Goal: Information Seeking & Learning: Learn about a topic

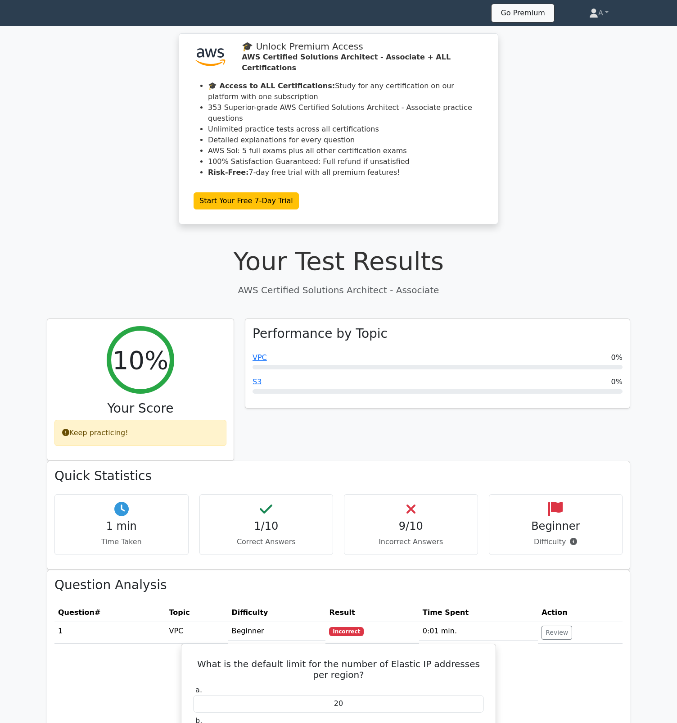
click at [47, 14] on icon at bounding box center [47, 14] width 0 height 0
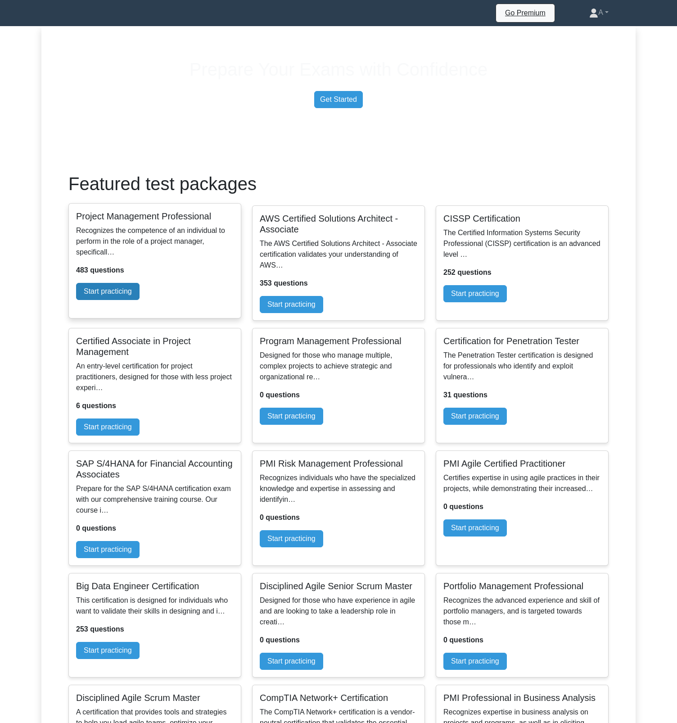
click at [140, 300] on link "Start practicing" at bounding box center [107, 291] width 63 height 17
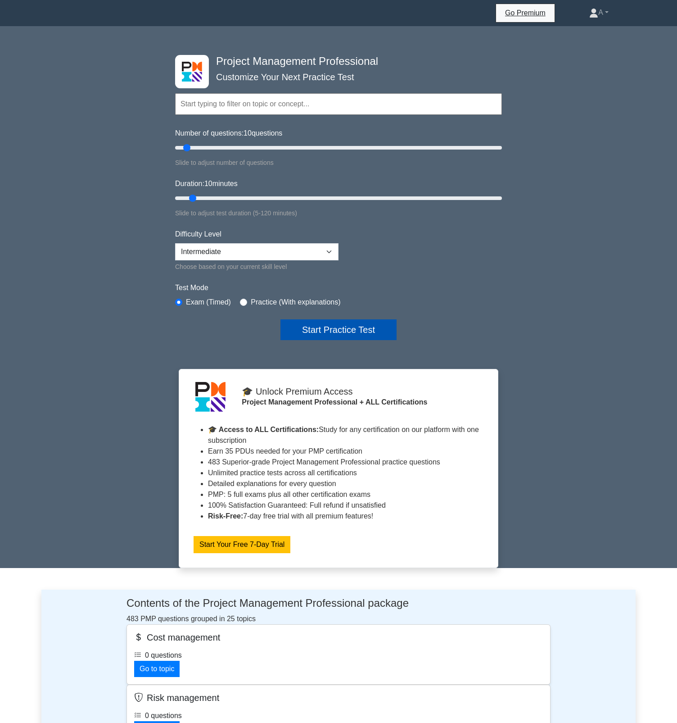
click at [335, 336] on button "Start Practice Test" at bounding box center [339, 329] width 116 height 21
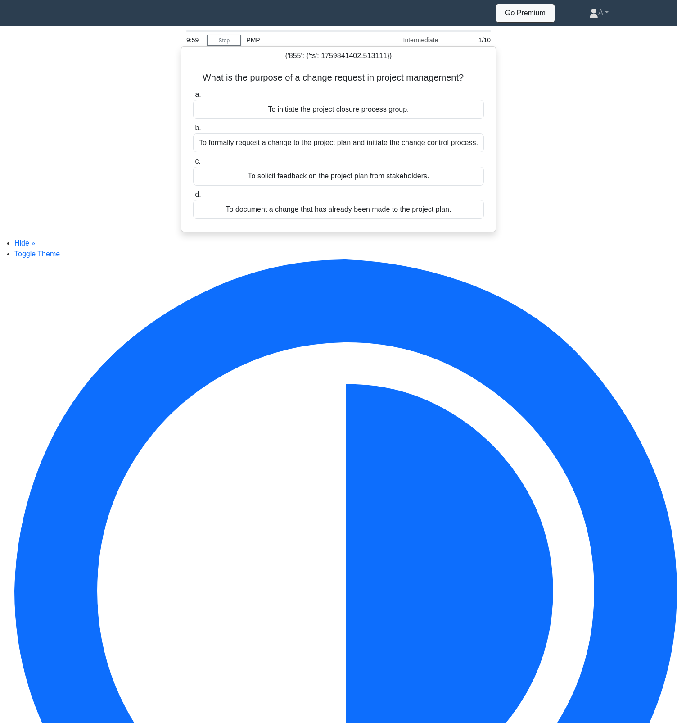
click at [339, 115] on div "To initiate the project closure process group." at bounding box center [338, 109] width 291 height 19
click at [193, 98] on input "a. To initiate the project closure process group." at bounding box center [193, 95] width 0 height 6
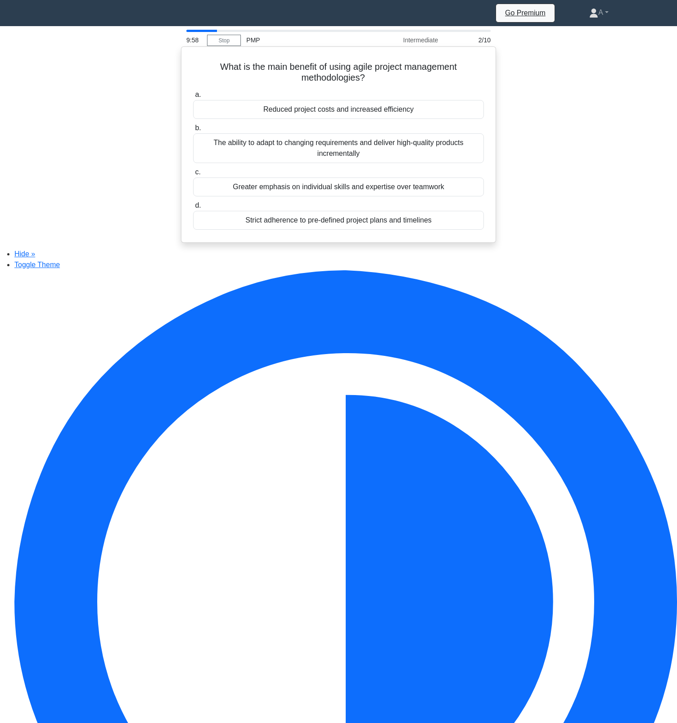
click at [339, 119] on div "Reduced project costs and increased efficiency" at bounding box center [338, 109] width 291 height 19
click at [193, 98] on input "a. Reduced project costs and increased efficiency" at bounding box center [193, 95] width 0 height 6
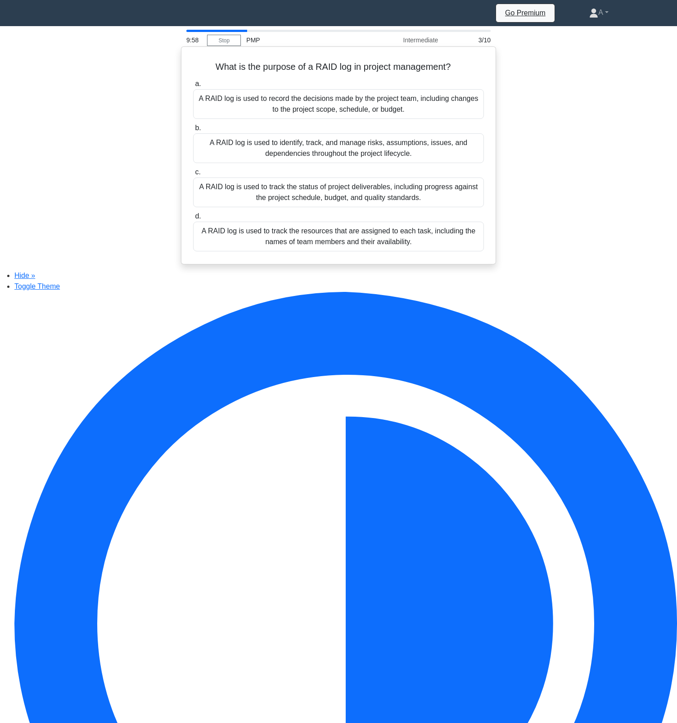
click at [340, 137] on div "A RAID log is used to identify, track, and manage risks, assumptions, issues, a…" at bounding box center [338, 148] width 291 height 30
click at [193, 131] on input "b. A RAID log is used to identify, track, and manage risks, assumptions, issues…" at bounding box center [193, 128] width 0 height 6
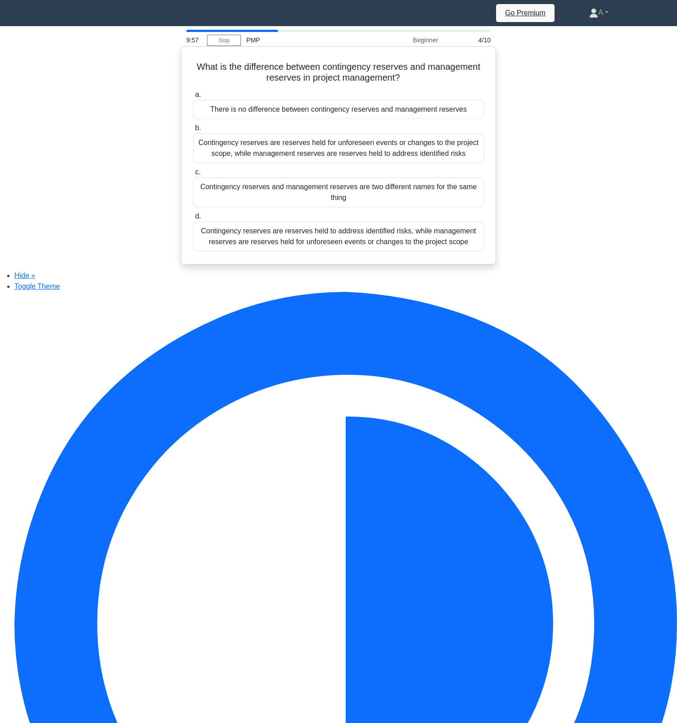
click at [340, 140] on div "Contingency reserves are reserves held for unforeseen events or changes to the …" at bounding box center [338, 148] width 291 height 30
click at [193, 131] on input "b. Contingency reserves are reserves held for unforeseen events or changes to t…" at bounding box center [193, 128] width 0 height 6
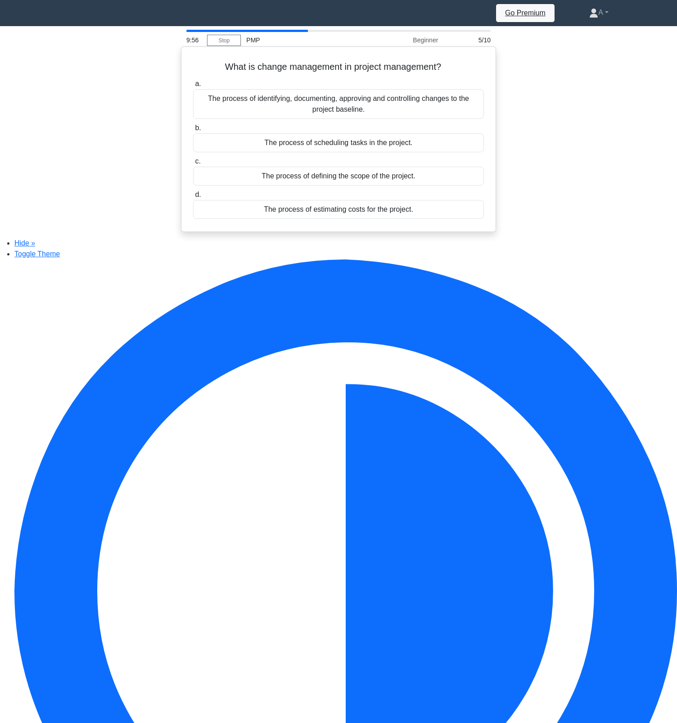
click at [341, 152] on div "The process of scheduling tasks in the project." at bounding box center [338, 142] width 291 height 19
click at [193, 131] on input "b. The process of scheduling tasks in the project." at bounding box center [193, 128] width 0 height 6
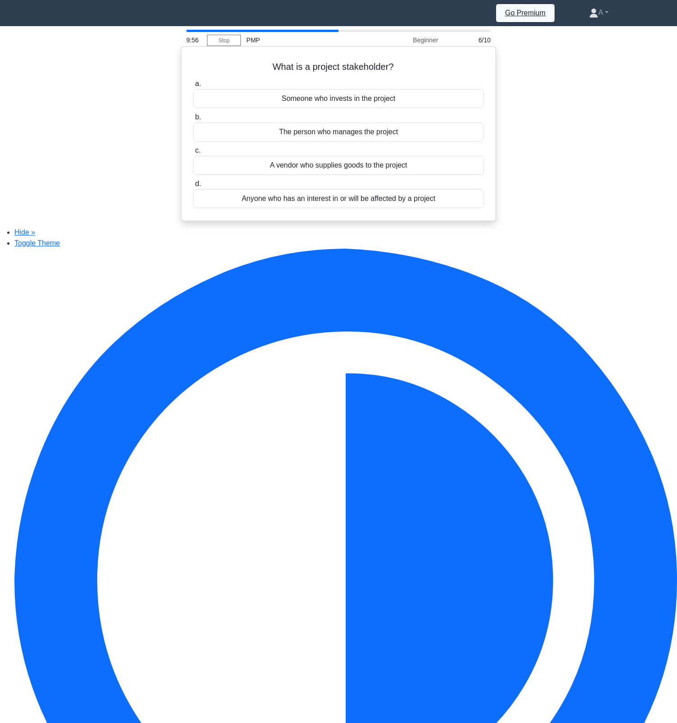
click at [345, 133] on div "The person who manages the project" at bounding box center [338, 131] width 291 height 19
click at [193, 120] on input "b. The person who manages the project" at bounding box center [193, 117] width 0 height 6
click at [347, 139] on div "A plan for managing project risks" at bounding box center [338, 131] width 291 height 19
click at [193, 120] on input "b. A plan for managing project risks" at bounding box center [193, 117] width 0 height 6
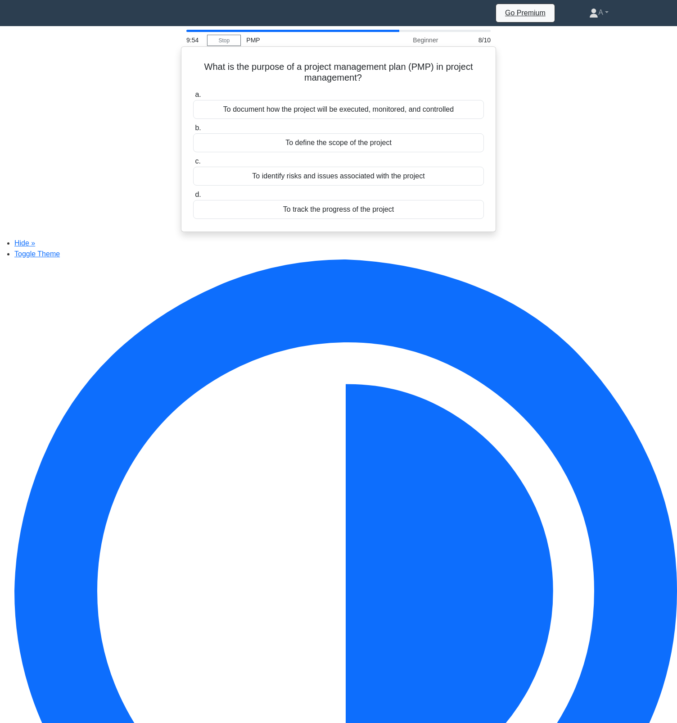
click at [349, 140] on div "To define the scope of the project" at bounding box center [338, 142] width 291 height 19
click at [193, 131] on input "b. To define the scope of the project" at bounding box center [193, 128] width 0 height 6
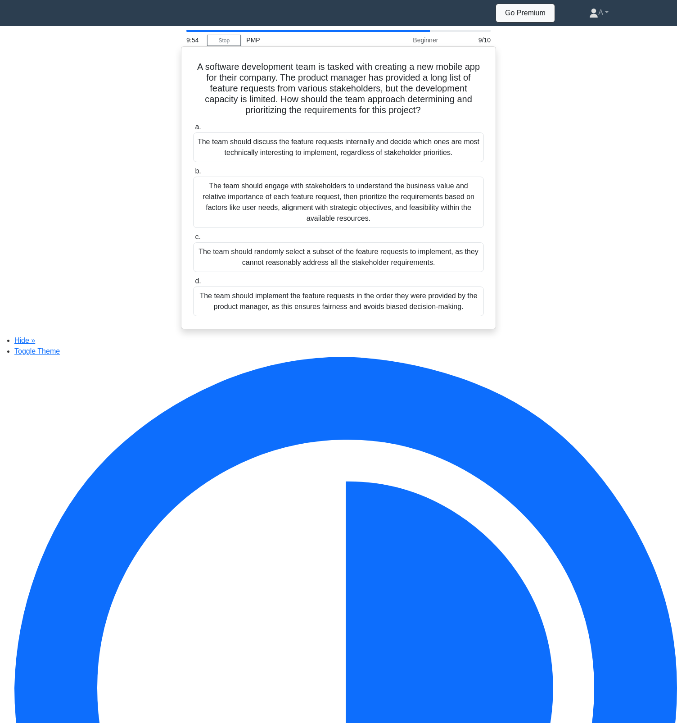
click at [349, 142] on div "The team should discuss the feature requests internally and decide which ones a…" at bounding box center [338, 147] width 291 height 30
click at [193, 130] on input "a. The team should discuss the feature requests internally and decide which one…" at bounding box center [193, 127] width 0 height 6
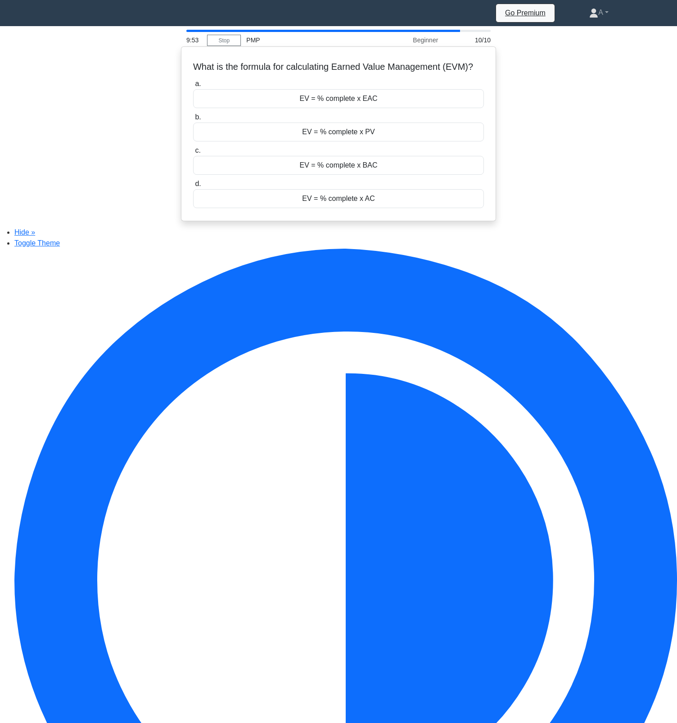
click at [352, 138] on div "EV = % complete x PV" at bounding box center [338, 131] width 291 height 19
click at [193, 120] on input "b. EV = % complete x PV" at bounding box center [193, 117] width 0 height 6
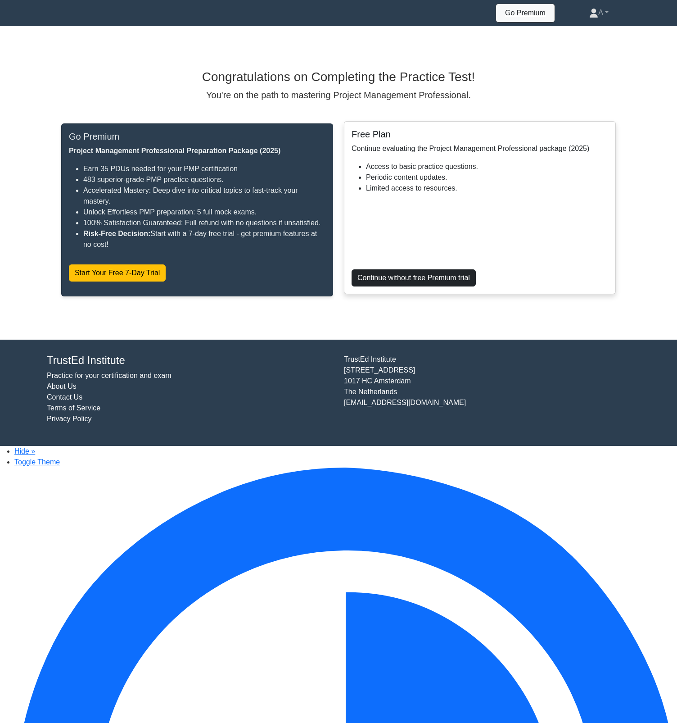
click at [417, 286] on link "Continue without free Premium trial" at bounding box center [414, 277] width 124 height 17
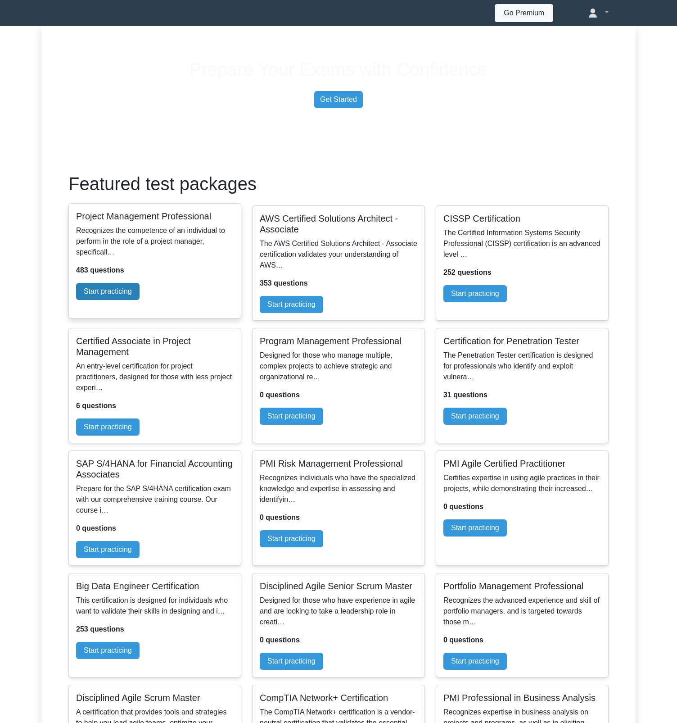
click at [140, 300] on link "Start practicing" at bounding box center [107, 291] width 63 height 17
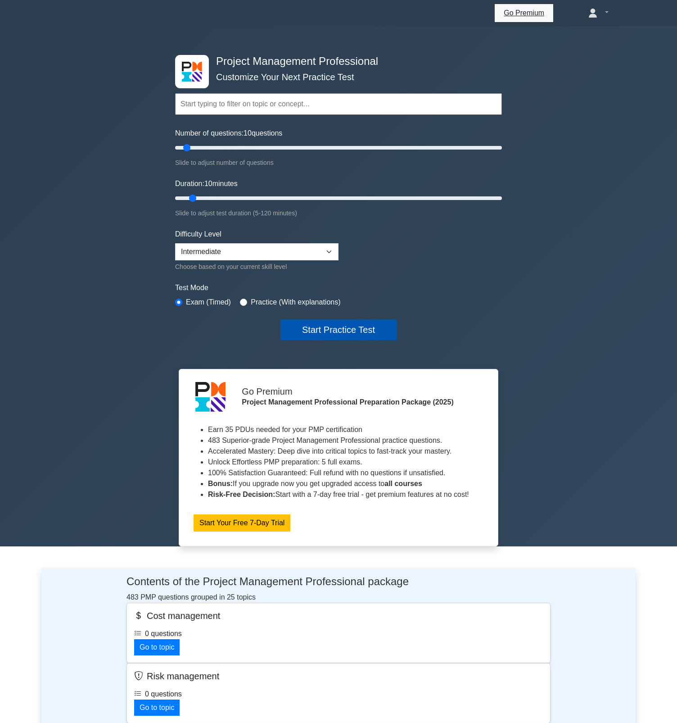
click at [316, 340] on button "Start Practice Test" at bounding box center [339, 329] width 116 height 21
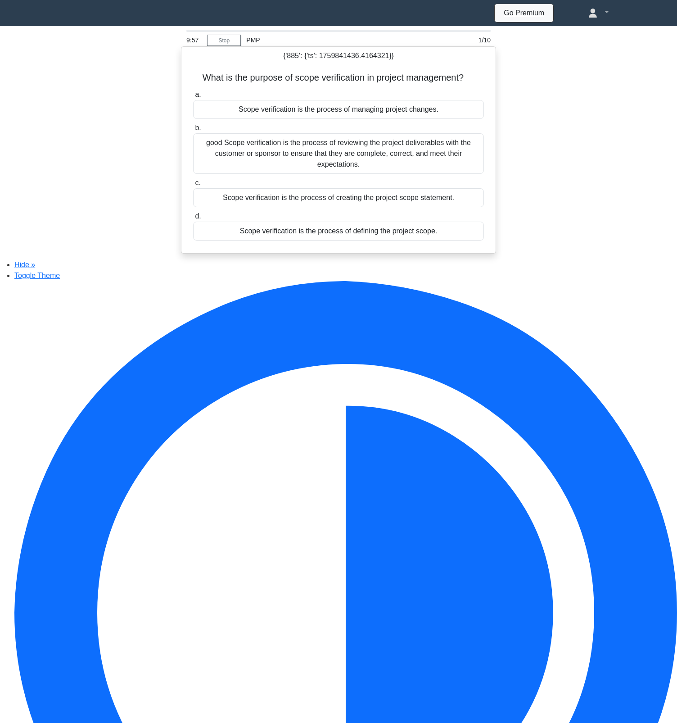
click at [354, 155] on div "good Scope verification is the process of reviewing the project deliverables wi…" at bounding box center [338, 153] width 291 height 41
click at [193, 131] on input "b. good Scope verification is the process of reviewing the project deliverables…" at bounding box center [193, 128] width 0 height 6
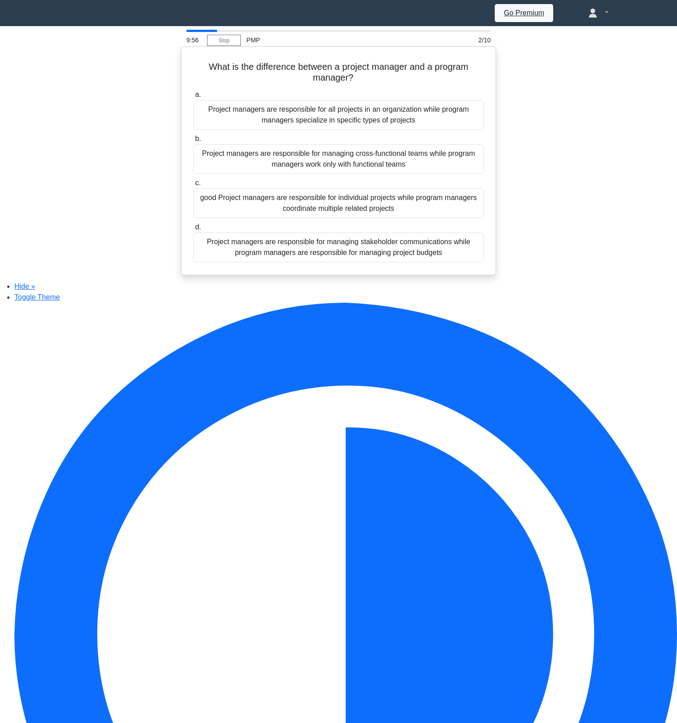
click at [328, 195] on div "good Project managers are responsible for individual projects while program man…" at bounding box center [338, 203] width 291 height 30
click at [193, 186] on input "c. good Project managers are responsible for individual projects while program …" at bounding box center [193, 183] width 0 height 6
click at [332, 130] on div "good A project manager manages projects to achieve specific goals, while a func…" at bounding box center [338, 115] width 291 height 30
click at [193, 98] on input "a. good A project manager manages projects to achieve specific goals, while a f…" at bounding box center [193, 95] width 0 height 6
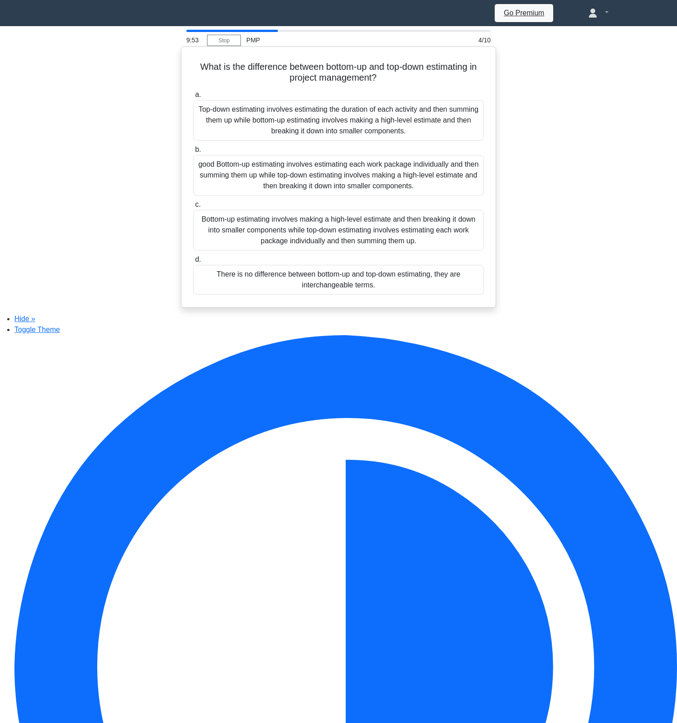
click at [311, 184] on div "good Bottom-up estimating involves estimating each work package individually an…" at bounding box center [338, 175] width 291 height 41
click at [193, 153] on input "b. good Bottom-up estimating involves estimating each work package individually…" at bounding box center [193, 150] width 0 height 6
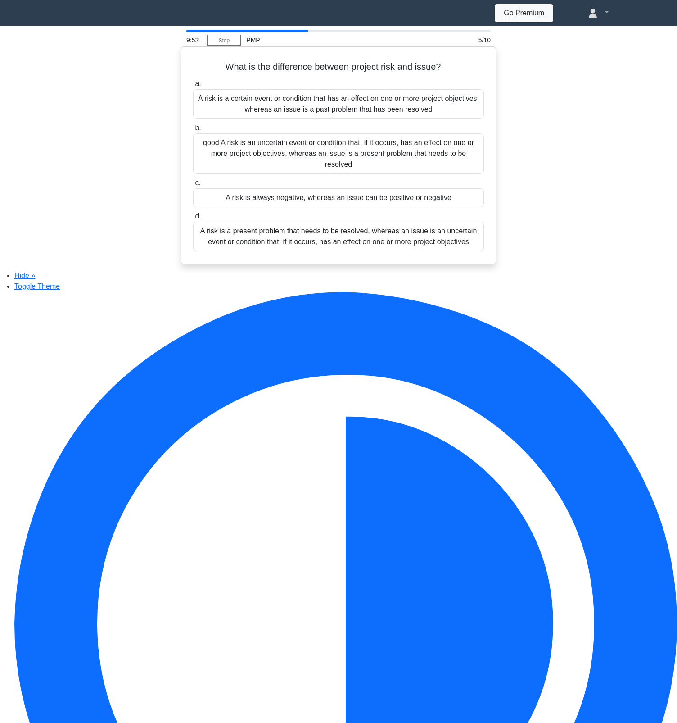
click at [302, 157] on div "good A risk is an uncertain event or condition that, if it occurs, has an effec…" at bounding box center [338, 153] width 291 height 41
click at [193, 131] on input "b. good A risk is an uncertain event or condition that, if it occurs, has an ef…" at bounding box center [193, 128] width 0 height 6
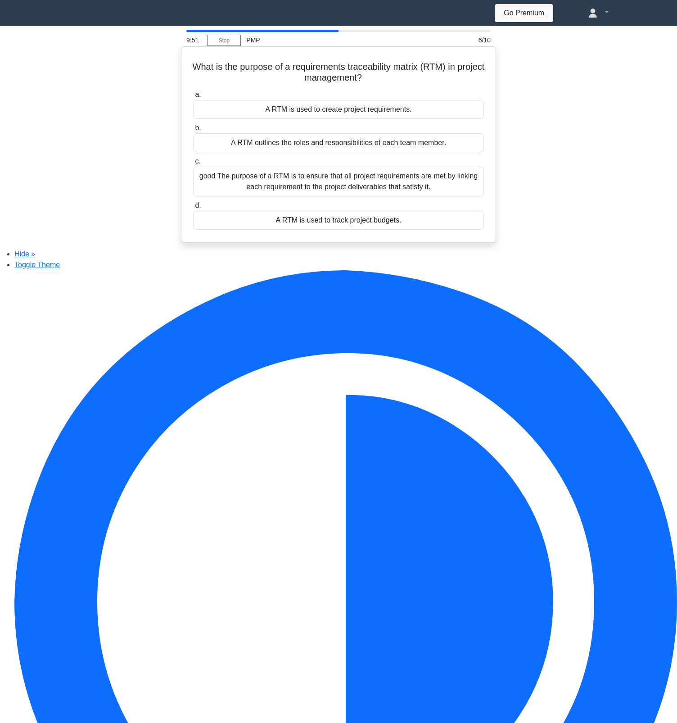
click at [295, 181] on div "good The purpose of a RTM is to ensure that all project requirements are met by…" at bounding box center [338, 182] width 291 height 30
click at [193, 164] on input "c. good The purpose of a RTM is to ensure that all project requirements are met…" at bounding box center [193, 162] width 0 height 6
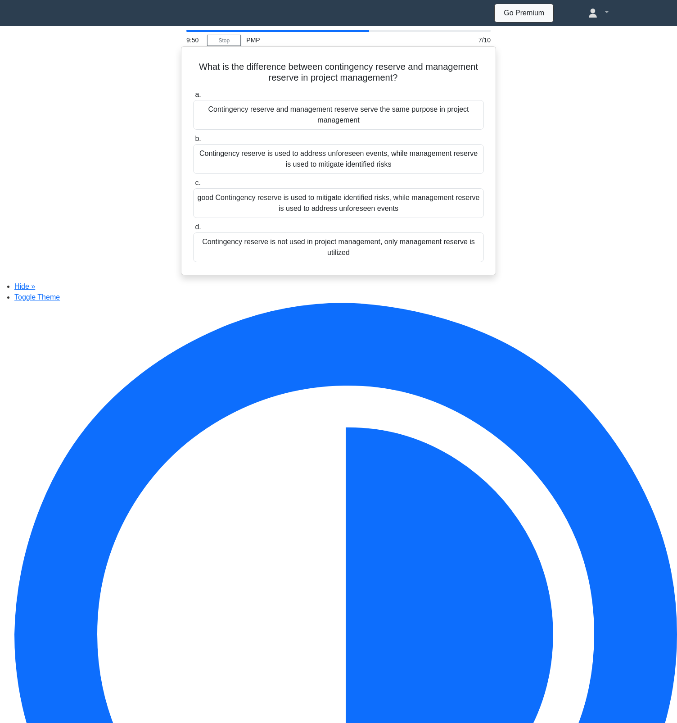
click at [304, 217] on div "good Contingency reserve is used to mitigate identified risks, while management…" at bounding box center [338, 203] width 291 height 30
click at [193, 186] on input "c. good Contingency reserve is used to mitigate identified risks, while managem…" at bounding box center [193, 183] width 0 height 6
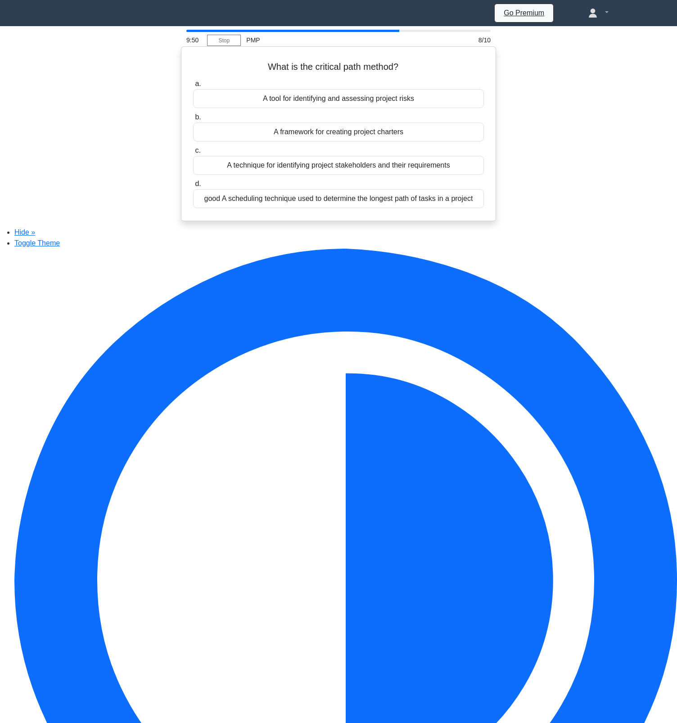
click at [312, 199] on div "good A scheduling technique used to determine the longest path of tasks in a pr…" at bounding box center [338, 198] width 291 height 19
click at [193, 187] on input "d. good A scheduling technique used to determine the longest path of tasks in a…" at bounding box center [193, 184] width 0 height 6
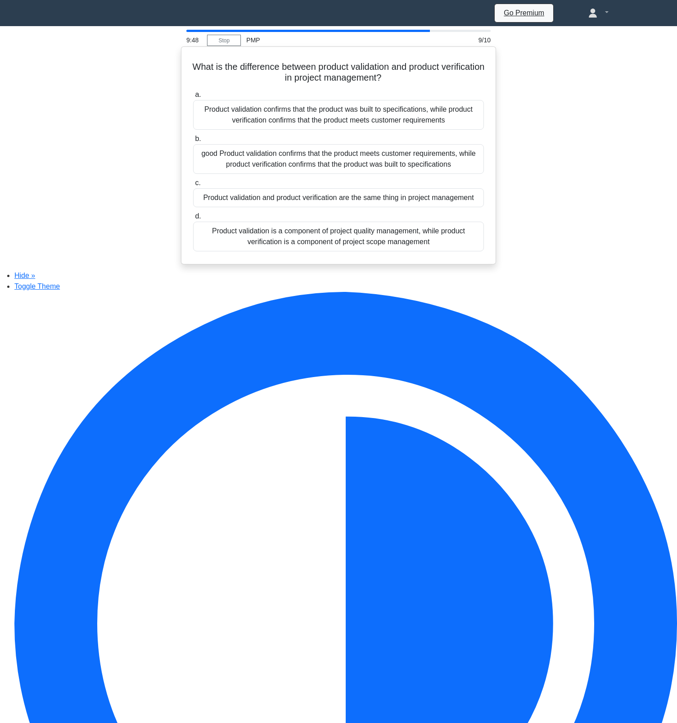
click at [305, 166] on div "good Product validation confirms that the product meets customer requirements, …" at bounding box center [338, 159] width 291 height 30
click at [193, 142] on input "b. good Product validation confirms that the product meets customer requirement…" at bounding box center [193, 139] width 0 height 6
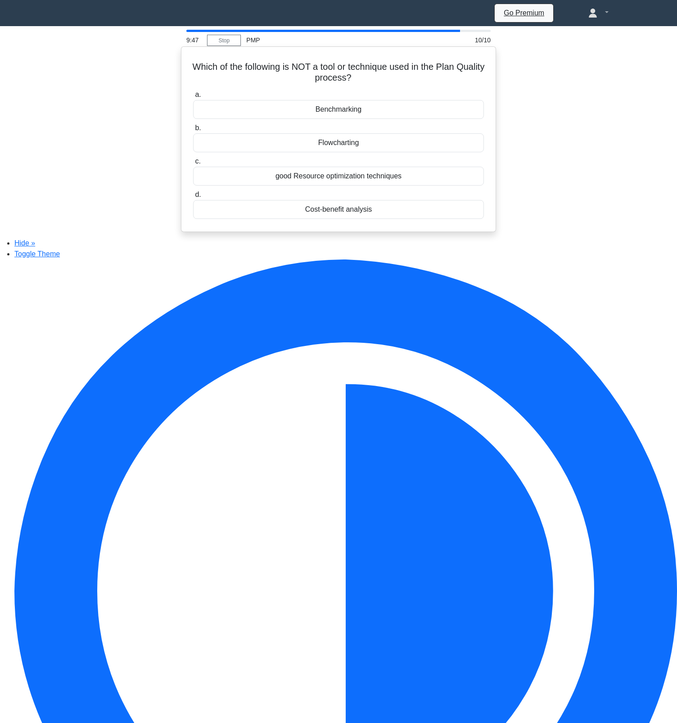
click at [317, 179] on div "good Resource optimization techniques" at bounding box center [338, 176] width 291 height 19
click at [193, 164] on input "c. good Resource optimization techniques" at bounding box center [193, 162] width 0 height 6
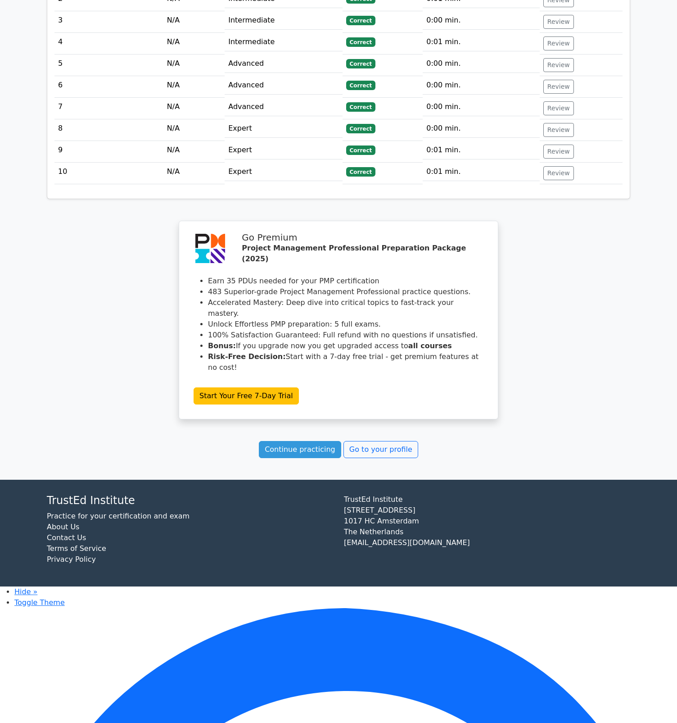
scroll to position [997, 0]
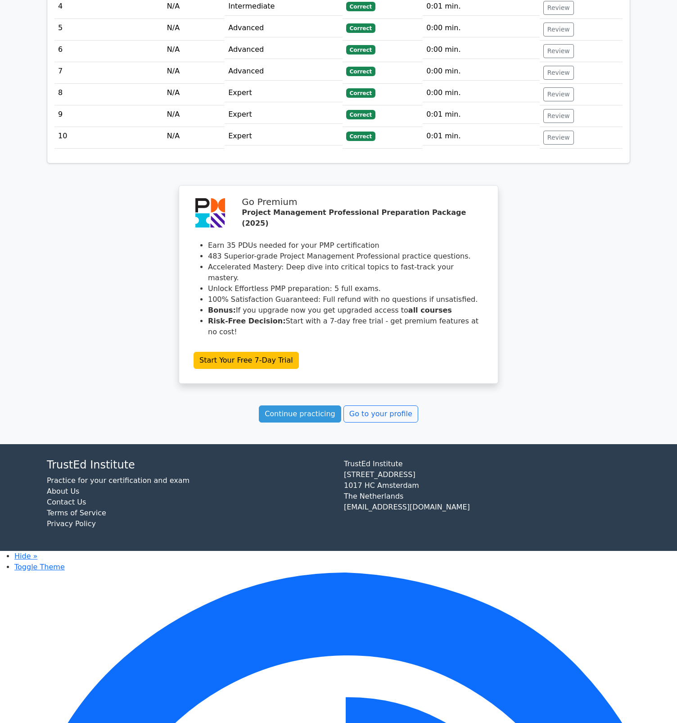
click at [313, 422] on link "Continue practicing" at bounding box center [300, 413] width 82 height 17
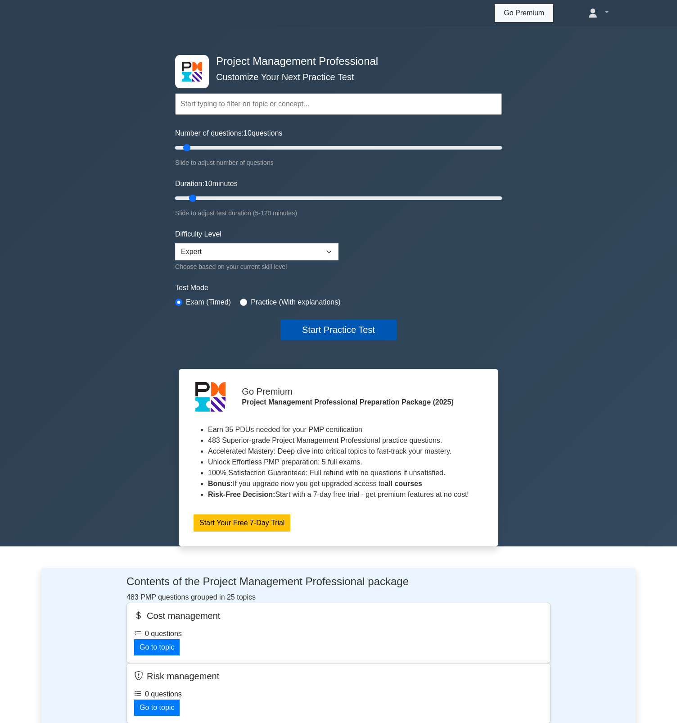
click at [344, 338] on button "Start Practice Test" at bounding box center [339, 329] width 116 height 21
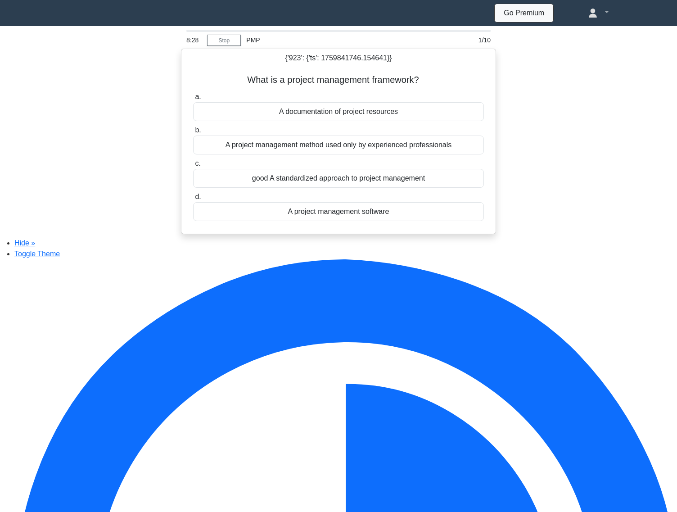
click at [442, 234] on div "8:28 Stop PMP 1/10 {'923': {'ts': 1759841746.154641}} What is a project managem…" at bounding box center [338, 132] width 594 height 204
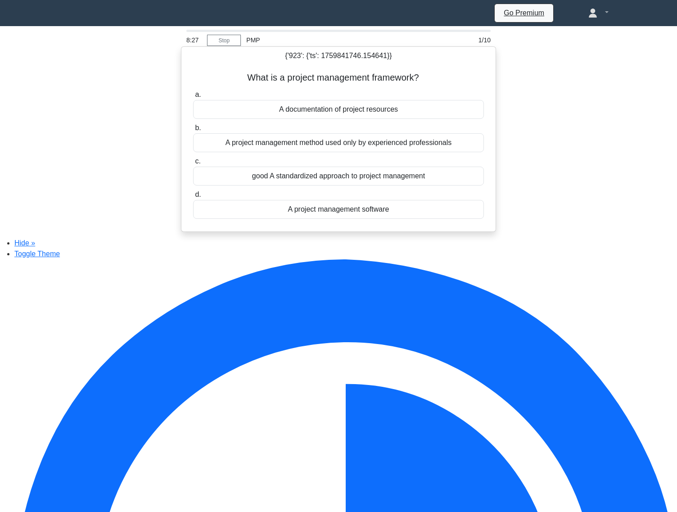
click at [373, 112] on div "A documentation of project resources" at bounding box center [338, 109] width 291 height 19
click at [193, 98] on input "a. A documentation of project resources" at bounding box center [193, 95] width 0 height 6
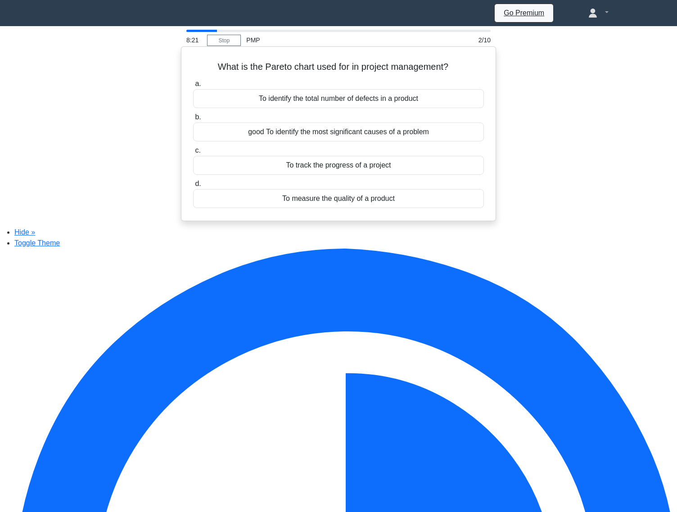
click at [362, 208] on div "To measure the quality of a product" at bounding box center [338, 198] width 291 height 19
click at [193, 187] on input "d. To measure the quality of a product" at bounding box center [193, 184] width 0 height 6
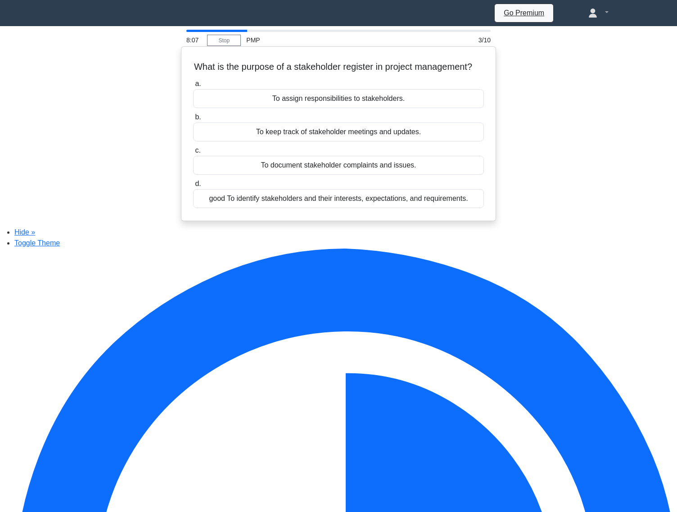
click at [328, 204] on div "good To identify stakeholders and their interests, expectations, and requiremen…" at bounding box center [338, 198] width 291 height 19
click at [193, 187] on input "d. good To identify stakeholders and their interests, expectations, and require…" at bounding box center [193, 184] width 0 height 6
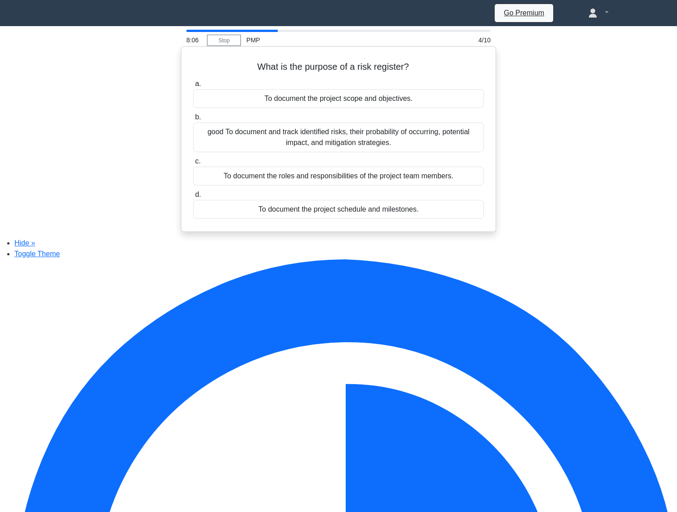
click at [328, 209] on div "To document the project schedule and milestones." at bounding box center [338, 209] width 291 height 19
click at [193, 198] on input "d. To document the project schedule and milestones." at bounding box center [193, 195] width 0 height 6
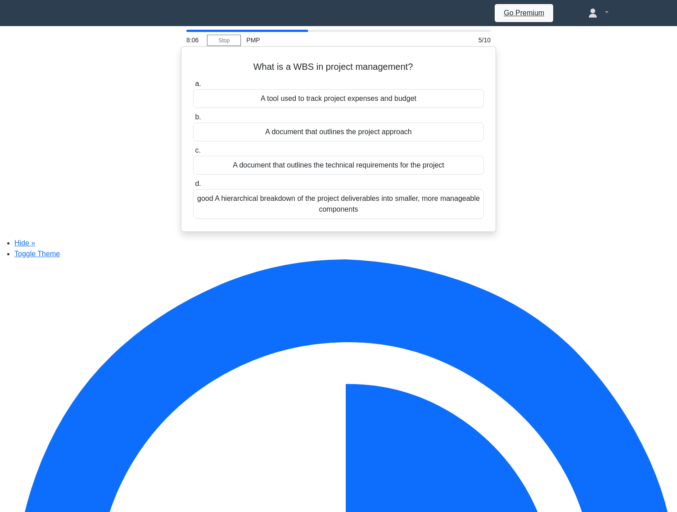
click at [328, 209] on div "good A hierarchical breakdown of the project deliverables into smaller, more ma…" at bounding box center [338, 204] width 291 height 30
click at [193, 187] on input "d. good A hierarchical breakdown of the project deliverables into smaller, more…" at bounding box center [193, 184] width 0 height 6
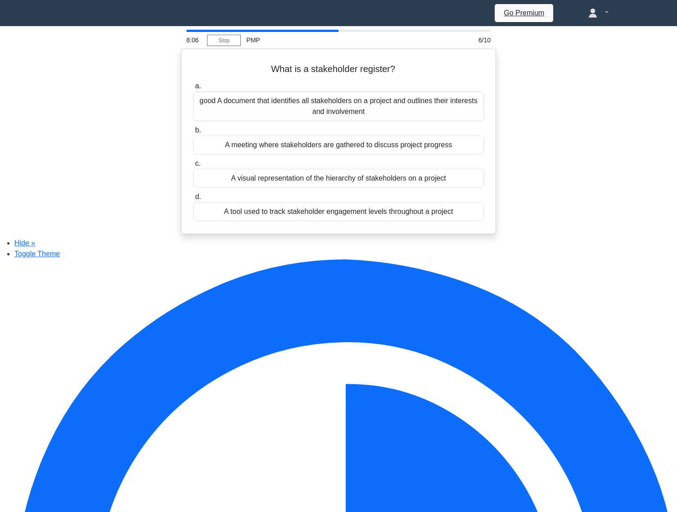
click at [328, 209] on div "A tool used to track stakeholder engagement levels throughout a project" at bounding box center [338, 211] width 291 height 19
click at [193, 200] on input "d. A tool used to track stakeholder engagement levels throughout a project" at bounding box center [193, 197] width 0 height 6
click at [328, 209] on div "A tool used to track stakeholder engagement levels throughout a project" at bounding box center [338, 211] width 291 height 19
click at [193, 200] on input "d. A tool used to track stakeholder engagement levels throughout a project" at bounding box center [193, 197] width 0 height 6
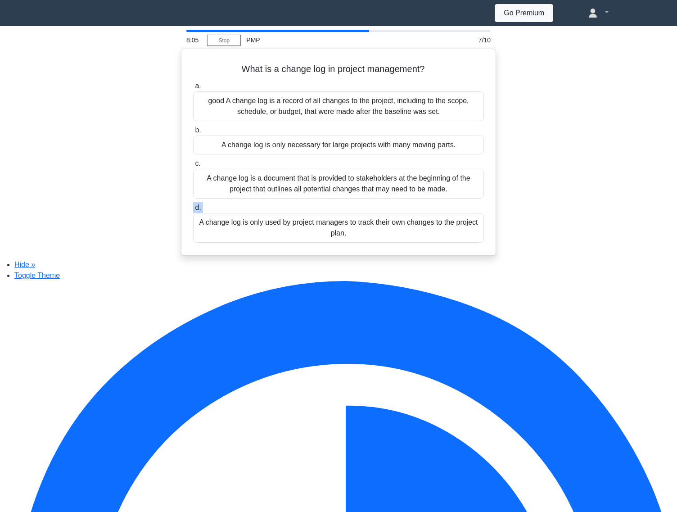
click at [328, 209] on label "d. A change log is only used by project managers to track their own changes to …" at bounding box center [338, 222] width 291 height 41
click at [193, 209] on input "d. A change log is only used by project managers to track their own changes to …" at bounding box center [193, 208] width 0 height 6
click at [328, 209] on label "d. A change log is only used by project managers to track their own changes to …" at bounding box center [338, 222] width 291 height 41
click at [193, 209] on input "d. A change log is only used by project managers to track their own changes to …" at bounding box center [193, 208] width 0 height 6
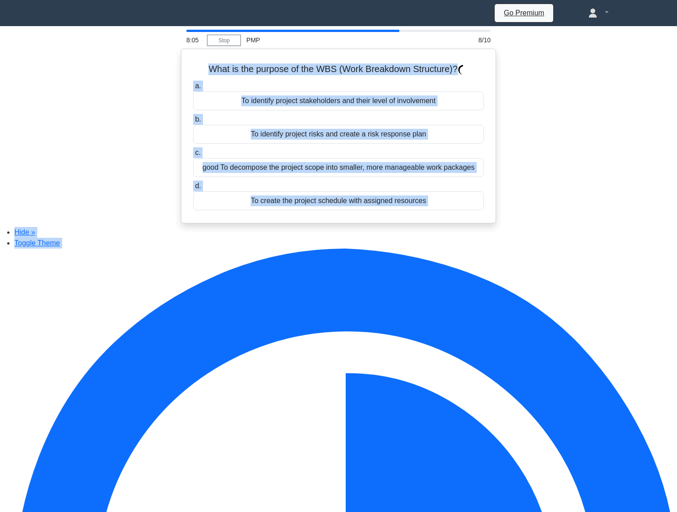
click at [328, 209] on div "To create the project schedule with assigned resources" at bounding box center [338, 200] width 291 height 19
click at [193, 189] on input "d. To create the project schedule with assigned resources" at bounding box center [193, 186] width 0 height 6
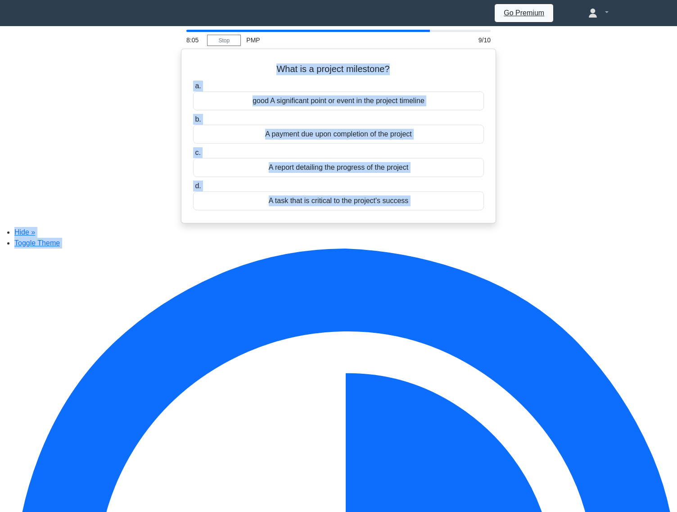
click at [328, 209] on div "A task that is critical to the project's success" at bounding box center [338, 200] width 291 height 19
click at [193, 189] on input "d. A task that is critical to the project's success" at bounding box center [193, 186] width 0 height 6
click at [328, 209] on div "A task that is critical to the project's success" at bounding box center [338, 200] width 291 height 19
click at [193, 189] on input "d. A task that is critical to the project's success" at bounding box center [193, 186] width 0 height 6
click at [328, 209] on div "A task that is critical to the project's success" at bounding box center [338, 200] width 291 height 19
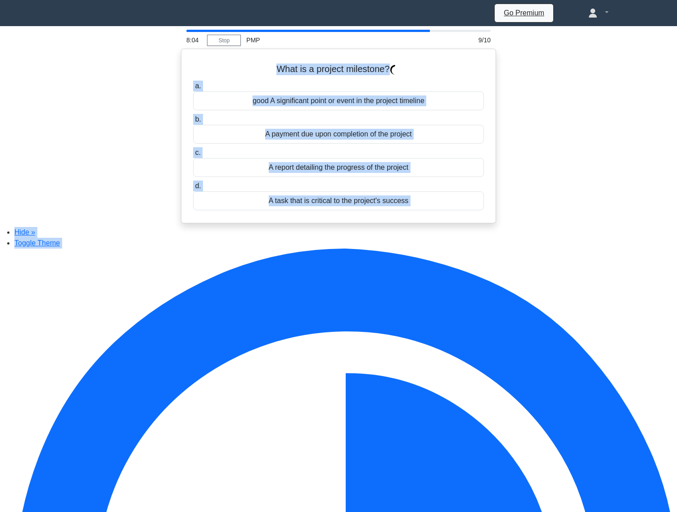
click at [193, 189] on input "d. A task that is critical to the project's success" at bounding box center [193, 186] width 0 height 6
click at [328, 209] on div "A task that is critical to the project's success" at bounding box center [338, 200] width 291 height 19
click at [193, 189] on input "d. A task that is critical to the project's success" at bounding box center [193, 186] width 0 height 6
click at [328, 209] on div "A task that is critical to the project's success" at bounding box center [338, 200] width 291 height 19
click at [193, 189] on input "d. A task that is critical to the project's success" at bounding box center [193, 186] width 0 height 6
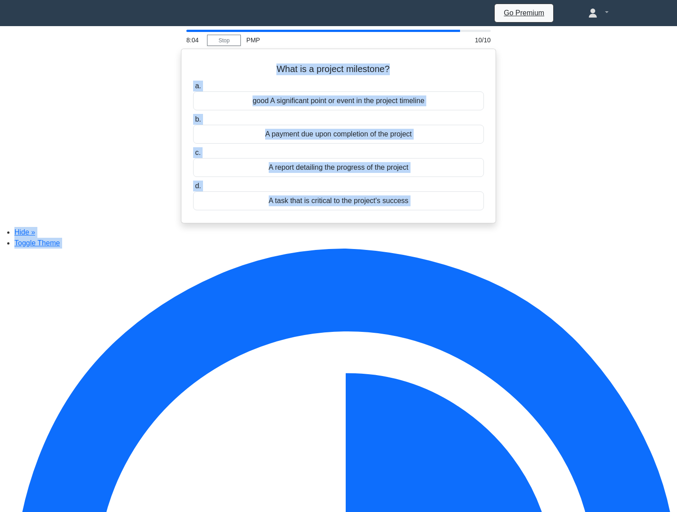
click at [328, 209] on div "A task that is critical to the project's success" at bounding box center [338, 200] width 291 height 19
click at [193, 189] on input "d. A task that is critical to the project's success" at bounding box center [193, 186] width 0 height 6
click at [328, 209] on div "A task that is critical to the project's success" at bounding box center [338, 200] width 291 height 19
click at [193, 189] on input "d. A task that is critical to the project's success" at bounding box center [193, 186] width 0 height 6
click at [328, 209] on div "A task that is critical to the project's success" at bounding box center [338, 200] width 291 height 19
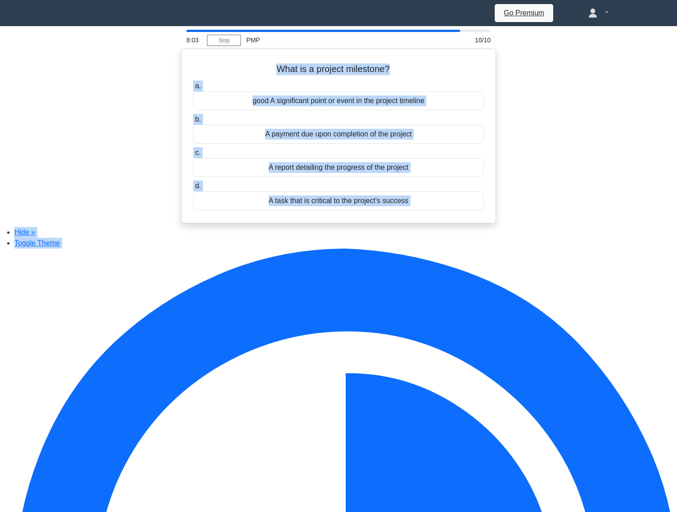
click at [193, 189] on input "d. A task that is critical to the project's success" at bounding box center [193, 186] width 0 height 6
click at [328, 209] on div "A task that is critical to the project's success" at bounding box center [338, 200] width 291 height 19
click at [193, 189] on input "d. A task that is critical to the project's success" at bounding box center [193, 186] width 0 height 6
click at [328, 209] on div "A task that is critical to the project's success" at bounding box center [338, 200] width 291 height 19
click at [193, 189] on input "d. A task that is critical to the project's success" at bounding box center [193, 186] width 0 height 6
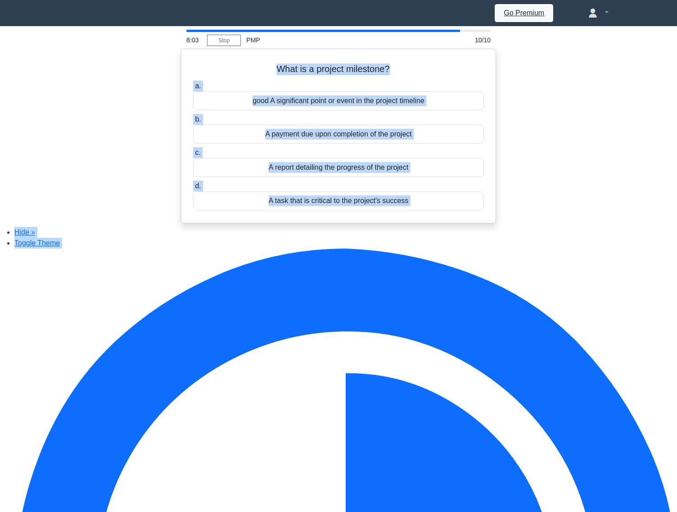
click at [328, 209] on div "A task that is critical to the project's success" at bounding box center [338, 200] width 291 height 19
click at [193, 189] on input "d. A task that is critical to the project's success" at bounding box center [193, 186] width 0 height 6
click at [328, 209] on div "A task that is critical to the project's success" at bounding box center [338, 200] width 291 height 19
click at [193, 189] on input "d. A task that is critical to the project's success" at bounding box center [193, 186] width 0 height 6
click at [328, 209] on div "A task that is critical to the project's success" at bounding box center [338, 200] width 291 height 19
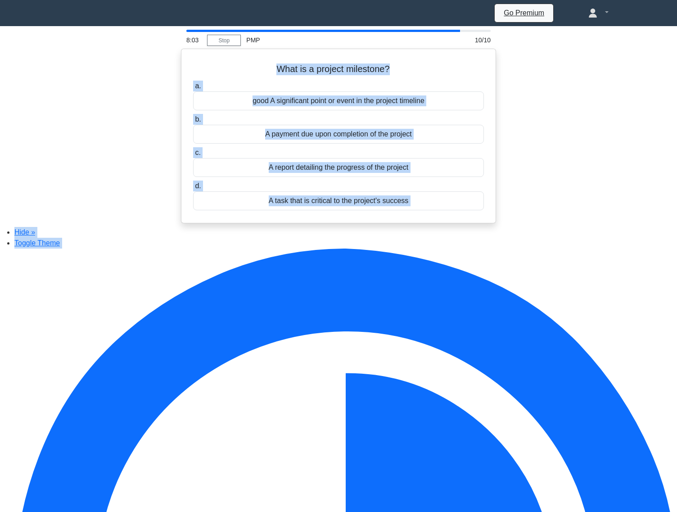
click at [193, 189] on input "d. A task that is critical to the project's success" at bounding box center [193, 186] width 0 height 6
click at [328, 209] on div "A task that is critical to the project's success" at bounding box center [338, 200] width 291 height 19
click at [193, 189] on input "d. A task that is critical to the project's success" at bounding box center [193, 186] width 0 height 6
click at [328, 209] on div "A task that is critical to the project's success" at bounding box center [338, 200] width 291 height 19
click at [193, 189] on input "d. A task that is critical to the project's success" at bounding box center [193, 186] width 0 height 6
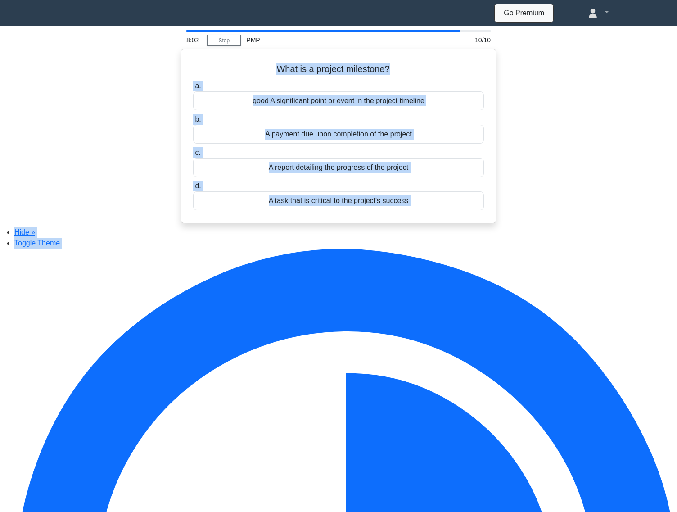
click at [328, 209] on div "A task that is critical to the project's success" at bounding box center [338, 200] width 291 height 19
click at [193, 189] on input "d. A task that is critical to the project's success" at bounding box center [193, 186] width 0 height 6
click at [328, 209] on div "A task that is critical to the project's success" at bounding box center [338, 200] width 291 height 19
click at [193, 189] on input "d. A task that is critical to the project's success" at bounding box center [193, 186] width 0 height 6
click at [328, 209] on div "A task that is critical to the project's success" at bounding box center [338, 200] width 291 height 19
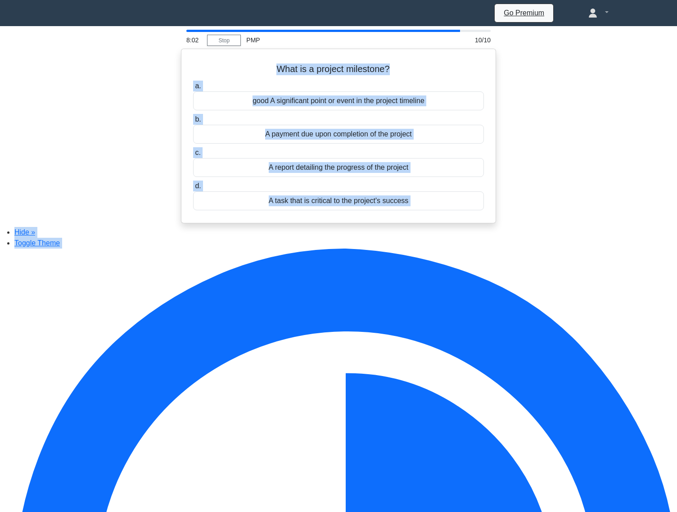
click at [193, 189] on input "d. A task that is critical to the project's success" at bounding box center [193, 186] width 0 height 6
click at [328, 209] on div "A task that is critical to the project's success" at bounding box center [338, 200] width 291 height 19
click at [193, 189] on input "d. A task that is critical to the project's success" at bounding box center [193, 186] width 0 height 6
click at [328, 209] on div "A task that is critical to the project's success" at bounding box center [338, 200] width 291 height 19
click at [193, 189] on input "d. A task that is critical to the project's success" at bounding box center [193, 186] width 0 height 6
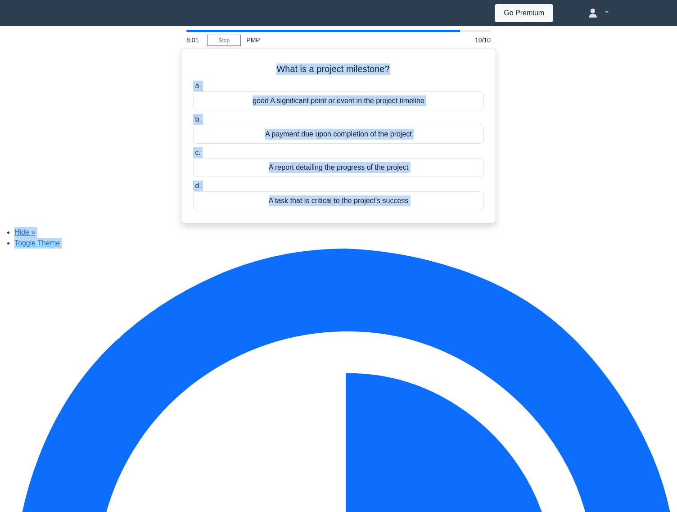
click at [328, 209] on div "A task that is critical to the project's success" at bounding box center [338, 200] width 291 height 19
click at [193, 189] on input "d. A task that is critical to the project's success" at bounding box center [193, 186] width 0 height 6
click at [328, 209] on div "A task that is critical to the project's success" at bounding box center [338, 200] width 291 height 19
click at [193, 189] on input "d. A task that is critical to the project's success" at bounding box center [193, 186] width 0 height 6
click at [328, 209] on div "A task that is critical to the project's success" at bounding box center [338, 200] width 291 height 19
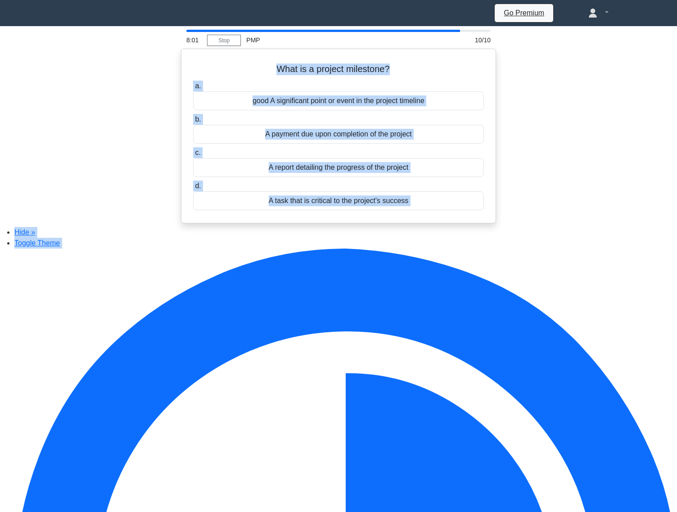
click at [193, 189] on input "d. A task that is critical to the project's success" at bounding box center [193, 186] width 0 height 6
click at [328, 209] on div "A task that is critical to the project's success" at bounding box center [338, 200] width 291 height 19
click at [193, 189] on input "d. A task that is critical to the project's success" at bounding box center [193, 186] width 0 height 6
click at [328, 209] on div "A task that is critical to the project's success" at bounding box center [338, 200] width 291 height 19
click at [193, 189] on input "d. A task that is critical to the project's success" at bounding box center [193, 186] width 0 height 6
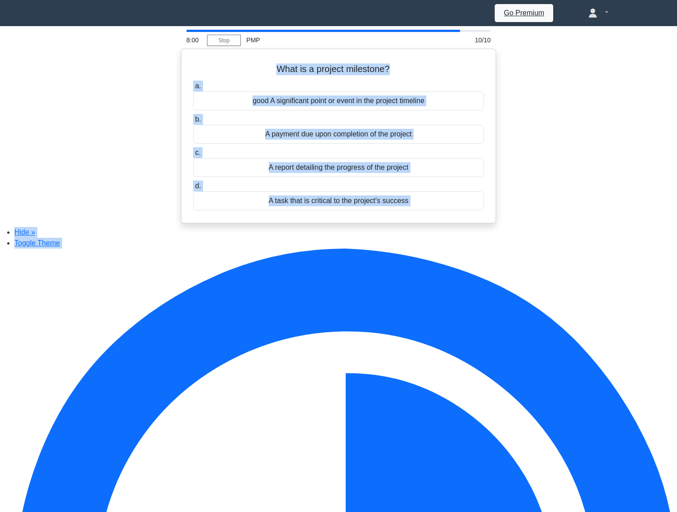
click at [328, 209] on div "A task that is critical to the project's success" at bounding box center [338, 200] width 291 height 19
click at [193, 189] on input "d. A task that is critical to the project's success" at bounding box center [193, 186] width 0 height 6
click at [328, 209] on div "A task that is critical to the project's success" at bounding box center [338, 200] width 291 height 19
click at [193, 189] on input "d. A task that is critical to the project's success" at bounding box center [193, 186] width 0 height 6
click at [328, 209] on div "A task that is critical to the project's success" at bounding box center [338, 200] width 291 height 19
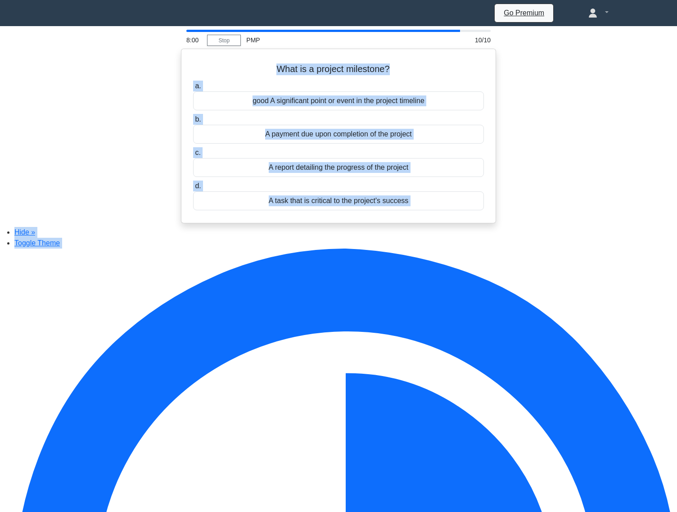
click at [193, 189] on input "d. A task that is critical to the project's success" at bounding box center [193, 186] width 0 height 6
click at [328, 209] on div "A task that is critical to the project's success" at bounding box center [338, 200] width 291 height 19
click at [193, 189] on input "d. A task that is critical to the project's success" at bounding box center [193, 186] width 0 height 6
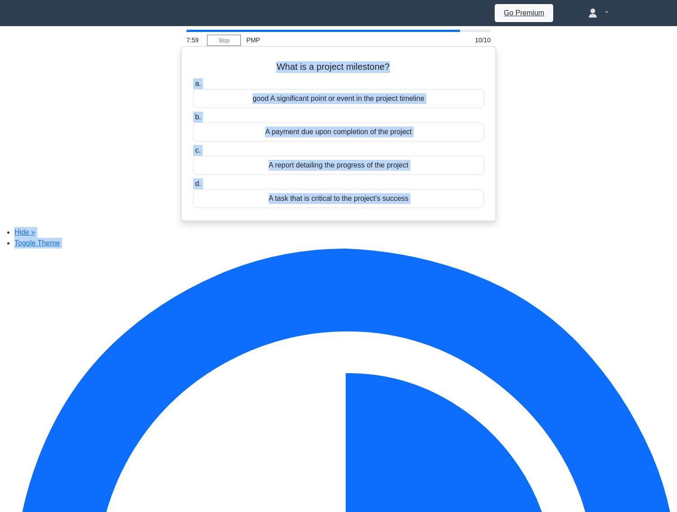
click at [330, 198] on div "A task that is critical to the project's success" at bounding box center [338, 198] width 291 height 19
click at [193, 187] on input "d. A task that is critical to the project's success" at bounding box center [193, 184] width 0 height 6
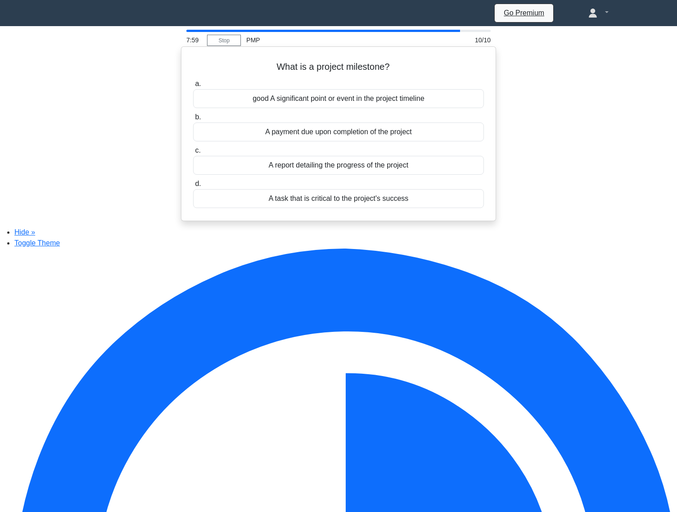
click at [330, 198] on div "A task that is critical to the project's success" at bounding box center [338, 198] width 291 height 19
click at [193, 187] on input "d. A task that is critical to the project's success" at bounding box center [193, 184] width 0 height 6
click at [330, 198] on div "A task that is critical to the project's success" at bounding box center [338, 198] width 291 height 19
click at [193, 187] on input "d. A task that is critical to the project's success" at bounding box center [193, 184] width 0 height 6
click at [330, 198] on div "A task that is critical to the project's success" at bounding box center [338, 198] width 291 height 19
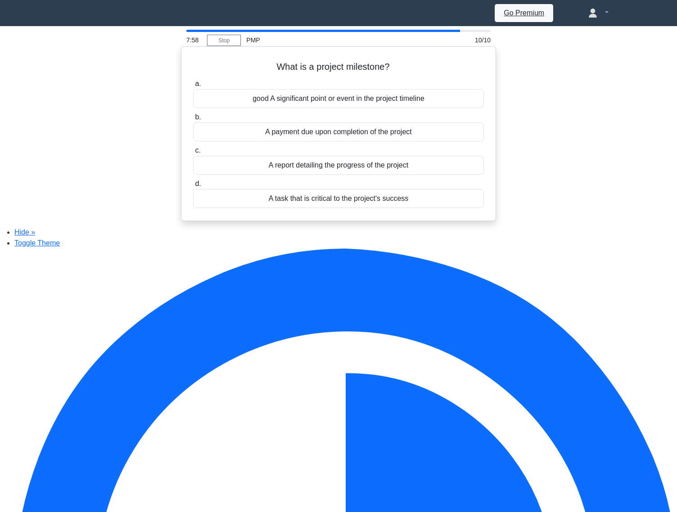
click at [193, 187] on input "d. A task that is critical to the project's success" at bounding box center [193, 184] width 0 height 6
click at [330, 198] on div "A task that is critical to the project's success" at bounding box center [338, 198] width 291 height 19
click at [193, 187] on input "d. A task that is critical to the project's success" at bounding box center [193, 184] width 0 height 6
click at [332, 173] on div "A report detailing the progress of the project" at bounding box center [338, 165] width 291 height 19
click at [193, 154] on input "c. A report detailing the progress of the project" at bounding box center [193, 151] width 0 height 6
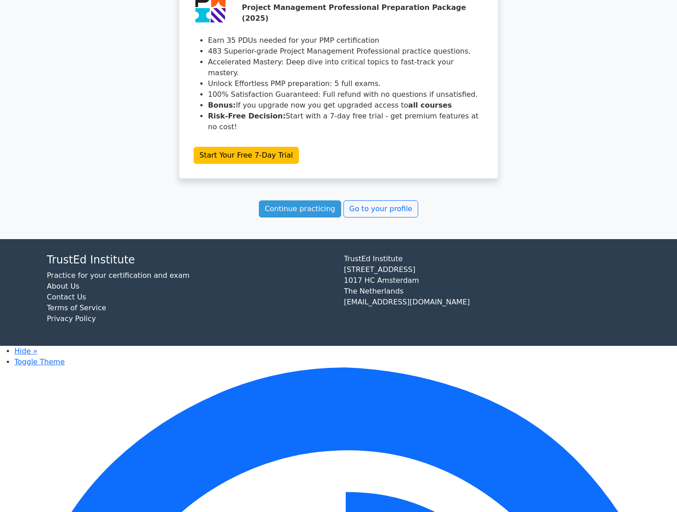
scroll to position [1155, 0]
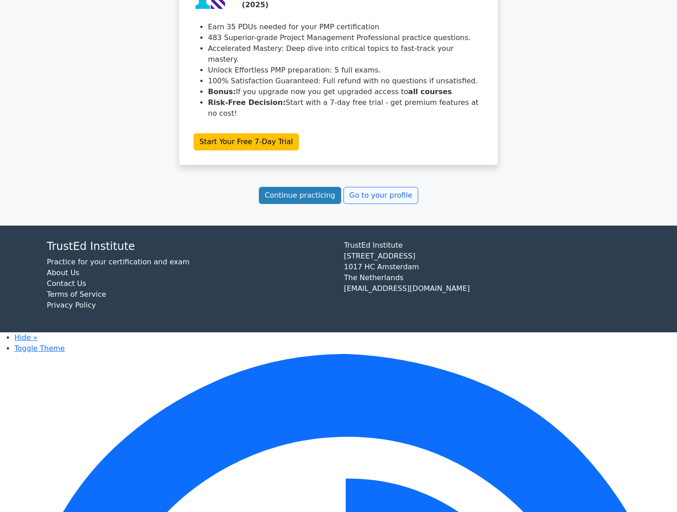
click at [314, 204] on link "Continue practicing" at bounding box center [300, 195] width 82 height 17
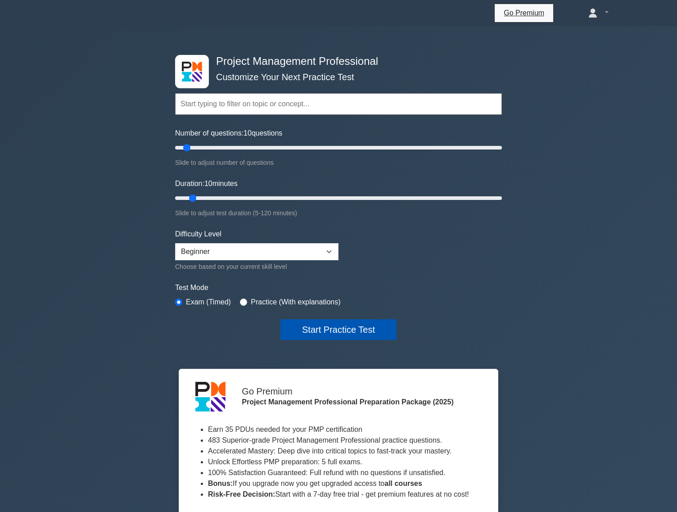
click at [345, 333] on button "Start Practice Test" at bounding box center [339, 329] width 116 height 21
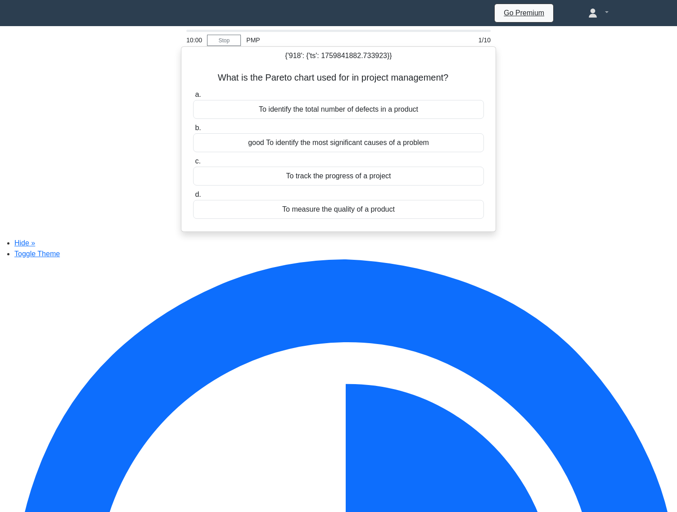
click at [367, 212] on div "To measure the quality of a product" at bounding box center [338, 209] width 291 height 19
click at [193, 198] on input "d. To measure the quality of a product" at bounding box center [193, 195] width 0 height 6
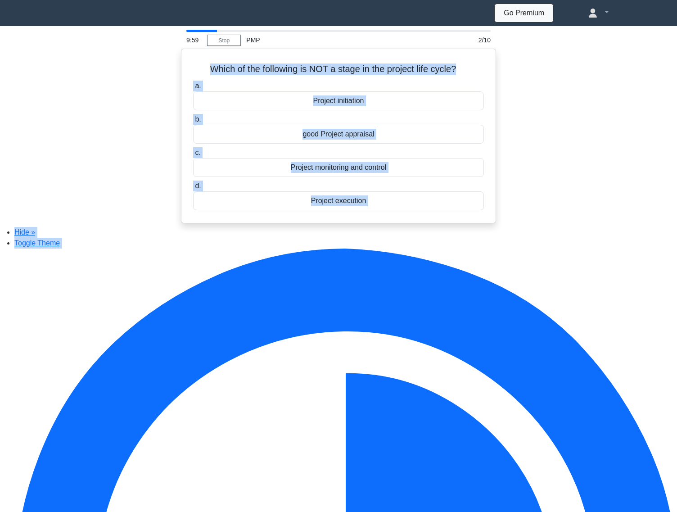
click at [367, 212] on div "a. Project initiation b. good Project appraisal c. d." at bounding box center [339, 145] width 302 height 133
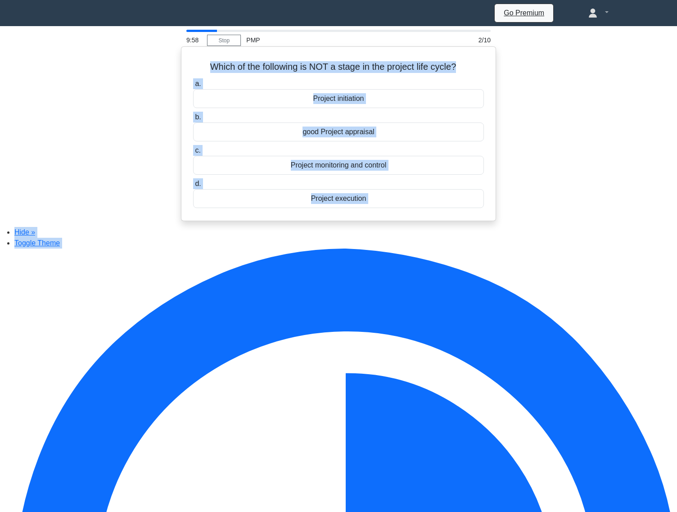
click at [367, 210] on div "a. Project initiation b. good Project appraisal c. d." at bounding box center [339, 143] width 302 height 133
click at [375, 206] on div "Project execution" at bounding box center [338, 198] width 291 height 19
click at [193, 187] on input "d. Project execution" at bounding box center [193, 184] width 0 height 6
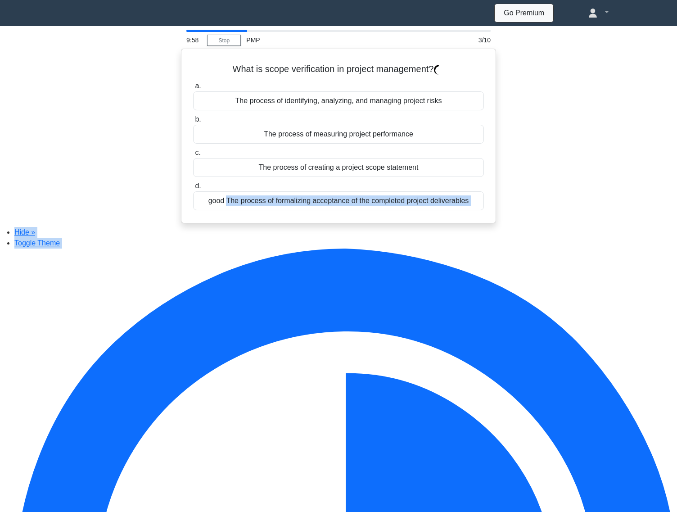
click at [375, 206] on div "good The process of formalizing acceptance of the completed project deliverables" at bounding box center [338, 200] width 291 height 19
click at [193, 189] on input "d. good The process of formalizing acceptance of the completed project delivera…" at bounding box center [193, 186] width 0 height 6
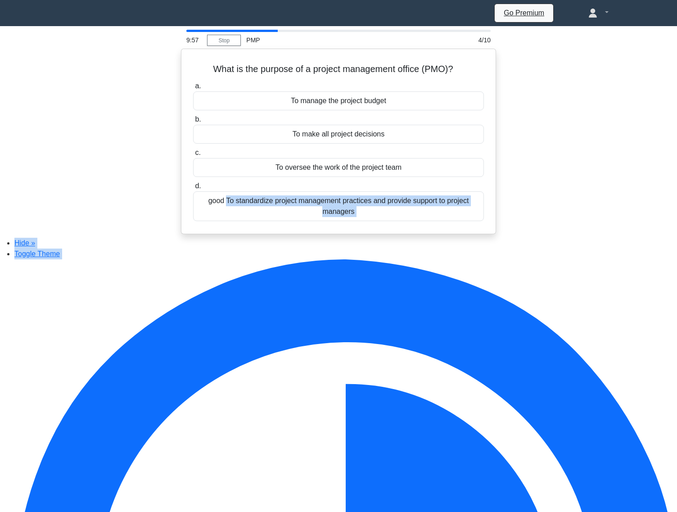
click at [375, 206] on div "good To standardize project management practices and provide support to project…" at bounding box center [338, 206] width 291 height 30
click at [193, 189] on input "d. good To standardize project management practices and provide support to proj…" at bounding box center [193, 186] width 0 height 6
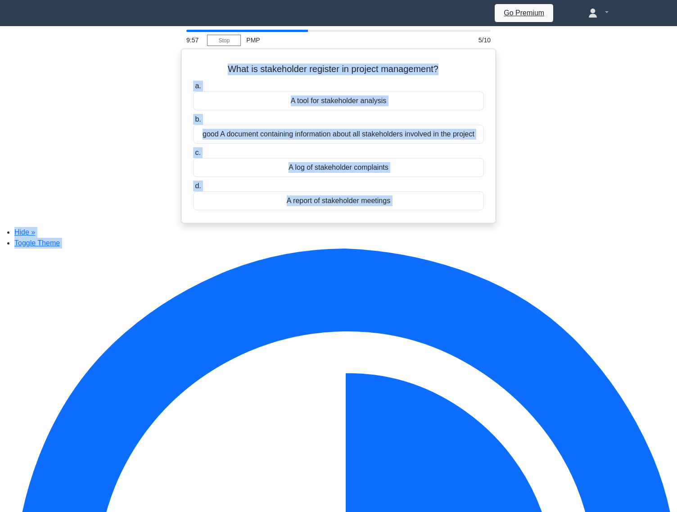
click at [375, 206] on div "A report of stakeholder meetings" at bounding box center [338, 200] width 291 height 19
click at [193, 189] on input "d. A report of stakeholder meetings" at bounding box center [193, 186] width 0 height 6
click at [375, 206] on div "A report of stakeholder meetings" at bounding box center [338, 200] width 291 height 19
click at [193, 189] on input "d. A report of stakeholder meetings" at bounding box center [193, 186] width 0 height 6
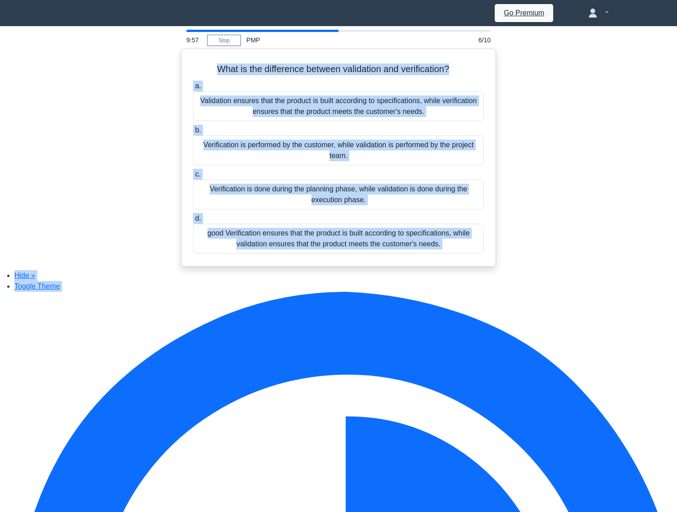
click at [375, 206] on div "Verification is done during the planning phase, while validation is done during…" at bounding box center [338, 195] width 291 height 30
click at [193, 177] on input "c. Verification is done during the planning phase, while validation is done dur…" at bounding box center [193, 175] width 0 height 6
click at [375, 206] on div "Verification is done during the planning phase, while validation is done during…" at bounding box center [338, 195] width 291 height 30
click at [193, 177] on input "c. Verification is done during the planning phase, while validation is done dur…" at bounding box center [193, 175] width 0 height 6
click at [375, 206] on div "Verification is done during the planning phase, while validation is done during…" at bounding box center [338, 195] width 291 height 30
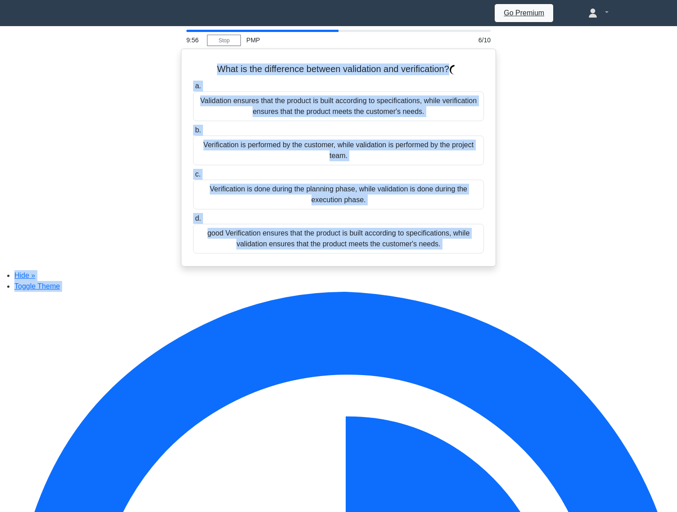
click at [193, 177] on input "c. Verification is done during the planning phase, while validation is done dur…" at bounding box center [193, 175] width 0 height 6
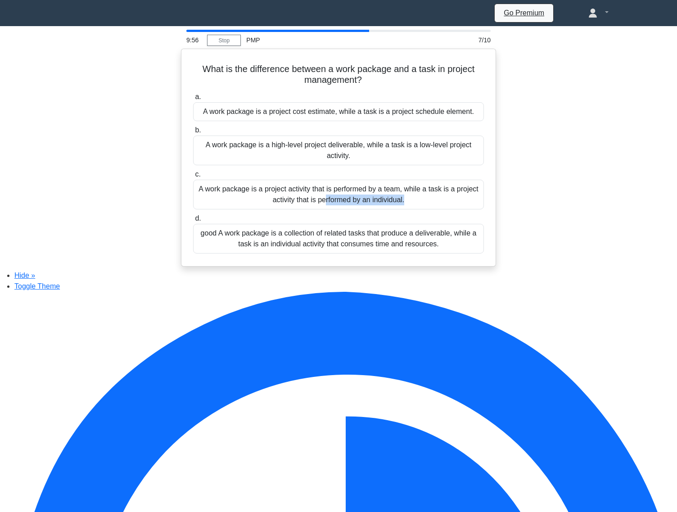
click at [375, 206] on div "A work package is a project activity that is performed by a team, while a task …" at bounding box center [338, 195] width 291 height 30
click at [193, 177] on input "c. A work package is a project activity that is performed by a team, while a ta…" at bounding box center [193, 175] width 0 height 6
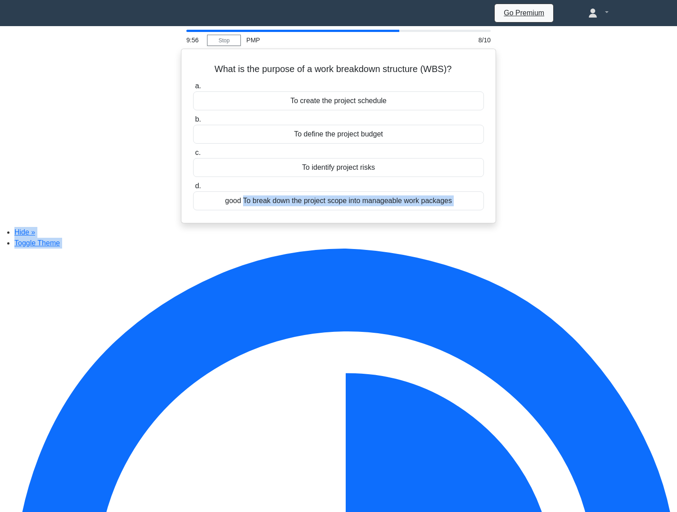
click at [375, 206] on div "good To break down the project scope into manageable work packages" at bounding box center [338, 200] width 291 height 19
click at [193, 189] on input "d. good To break down the project scope into manageable work packages" at bounding box center [193, 186] width 0 height 6
click at [375, 206] on div "good To break down the project scope into manageable work packages" at bounding box center [338, 200] width 291 height 19
click at [193, 189] on input "d. good To break down the project scope into manageable work packages" at bounding box center [193, 186] width 0 height 6
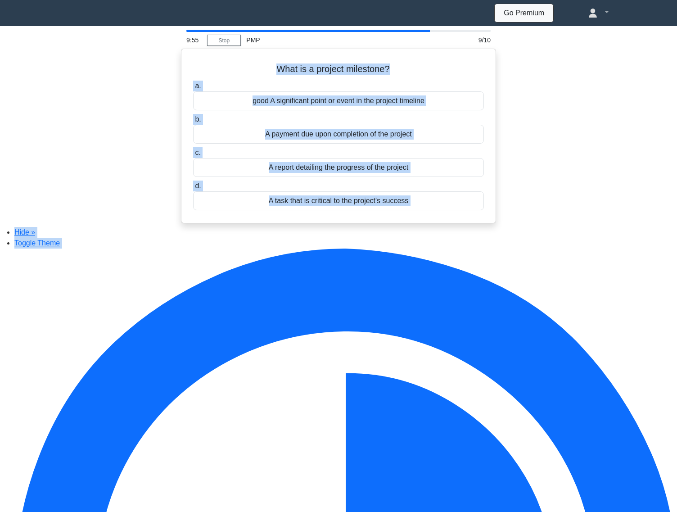
click at [375, 207] on div "A task that is critical to the project's success" at bounding box center [338, 200] width 291 height 19
click at [193, 189] on input "d. A task that is critical to the project's success" at bounding box center [193, 186] width 0 height 6
click at [375, 207] on div "A task that is critical to the project's success" at bounding box center [338, 200] width 291 height 19
click at [193, 189] on input "d. A task that is critical to the project's success" at bounding box center [193, 186] width 0 height 6
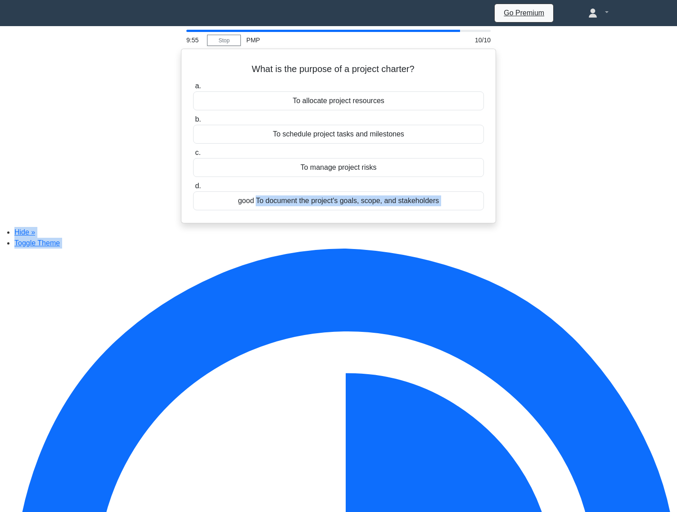
click at [375, 207] on div "good To document the project's goals, scope, and stakeholders" at bounding box center [338, 200] width 291 height 19
click at [193, 189] on input "d. good To document the project's goals, scope, and stakeholders" at bounding box center [193, 186] width 0 height 6
click at [375, 207] on div "good To document the project's goals, scope, and stakeholders" at bounding box center [338, 200] width 291 height 19
click at [193, 189] on input "d. good To document the project's goals, scope, and stakeholders" at bounding box center [193, 186] width 0 height 6
click at [375, 207] on div "good To document the project's goals, scope, and stakeholders" at bounding box center [338, 200] width 291 height 19
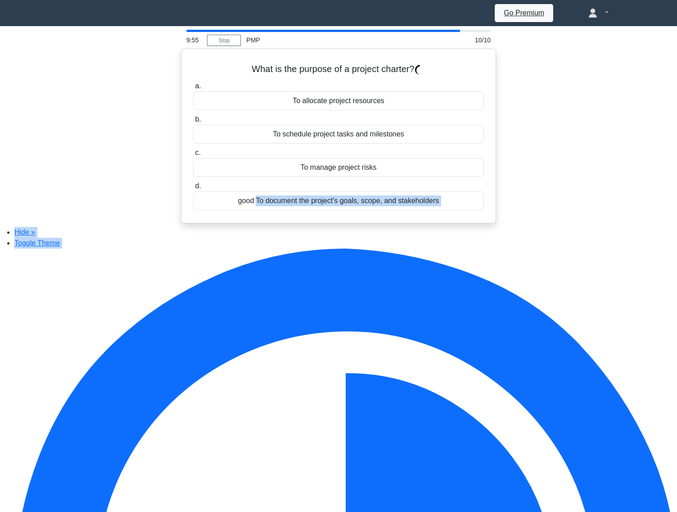
click at [193, 189] on input "d. good To document the project's goals, scope, and stakeholders" at bounding box center [193, 186] width 0 height 6
click at [375, 207] on div "good To document the project's goals, scope, and stakeholders" at bounding box center [338, 200] width 291 height 19
click at [193, 189] on input "d. good To document the project's goals, scope, and stakeholders" at bounding box center [193, 186] width 0 height 6
click at [375, 207] on div "good To document the project's goals, scope, and stakeholders" at bounding box center [338, 200] width 291 height 19
click at [193, 189] on input "d. good To document the project's goals, scope, and stakeholders" at bounding box center [193, 186] width 0 height 6
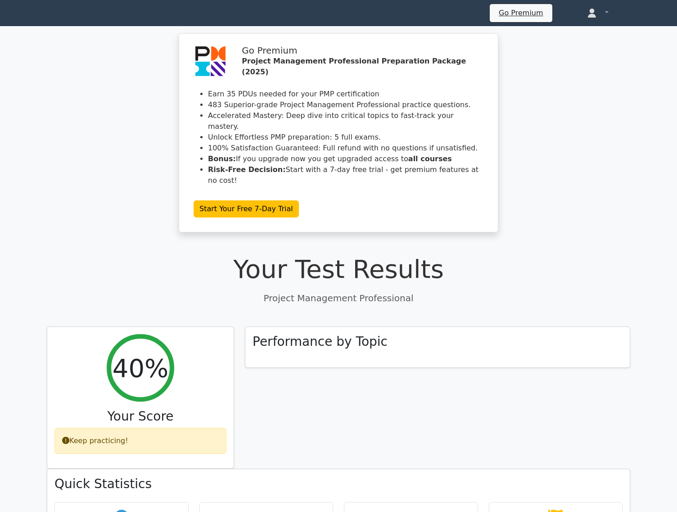
click at [47, 14] on icon at bounding box center [47, 14] width 0 height 0
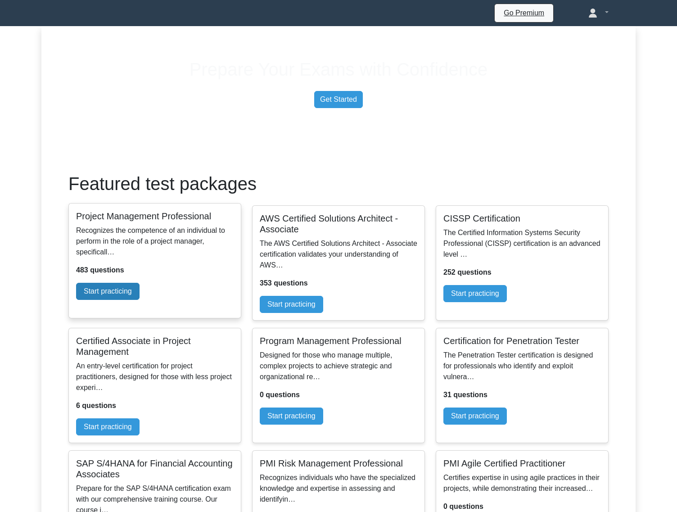
click at [140, 300] on link "Start practicing" at bounding box center [107, 291] width 63 height 17
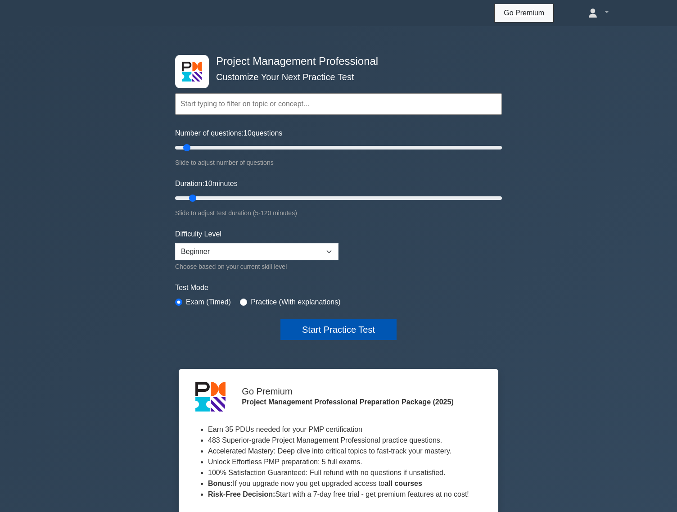
click at [301, 335] on button "Start Practice Test" at bounding box center [339, 329] width 116 height 21
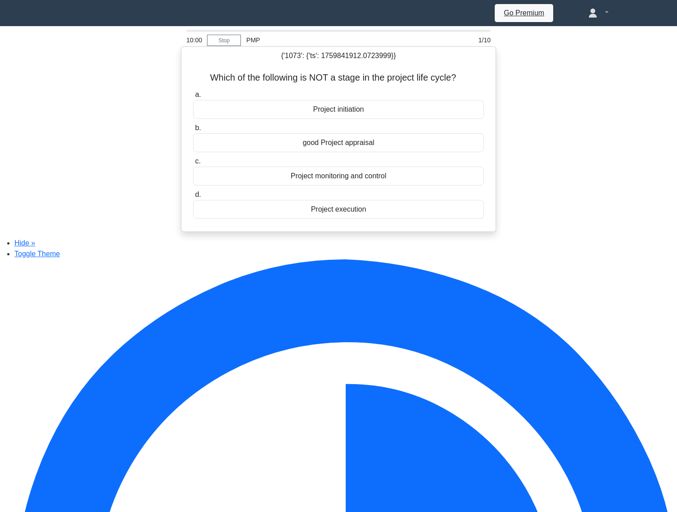
click at [303, 157] on div "a. Project initiation b. good Project appraisal c. d." at bounding box center [339, 153] width 302 height 133
click at [310, 149] on div "good Project appraisal" at bounding box center [338, 142] width 291 height 19
click at [193, 131] on input "b. good Project appraisal" at bounding box center [193, 128] width 0 height 6
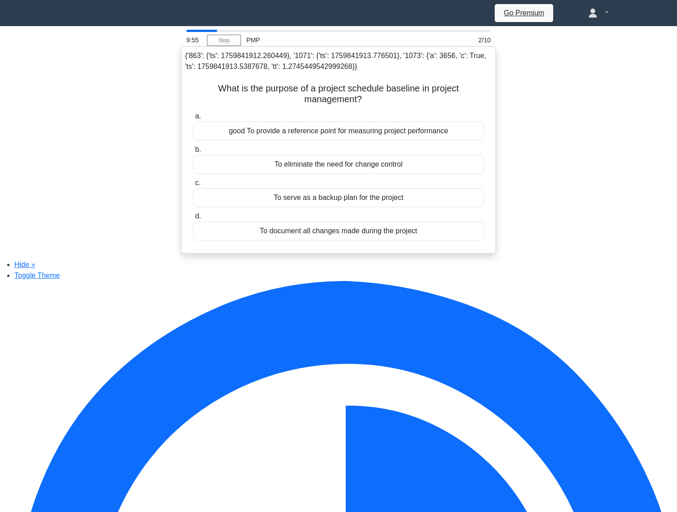
click at [316, 140] on div "good To provide a reference point for measuring project performance" at bounding box center [338, 131] width 291 height 19
click at [193, 119] on input "a. good To provide a reference point for measuring project performance" at bounding box center [193, 116] width 0 height 6
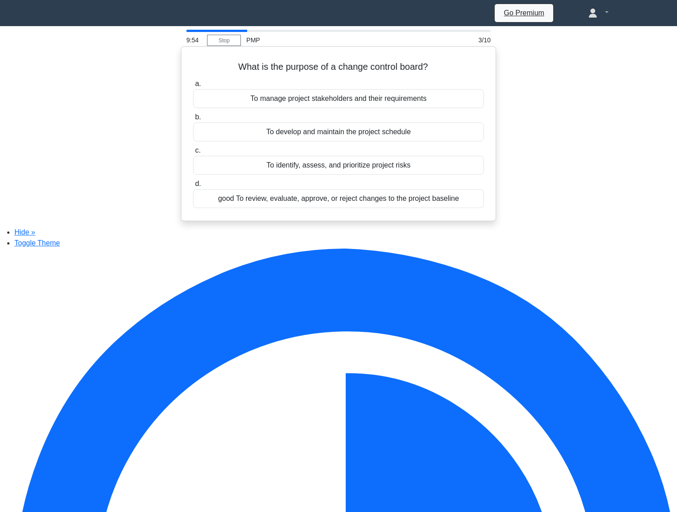
click at [316, 138] on div "To develop and maintain the project schedule" at bounding box center [338, 131] width 291 height 19
click at [193, 120] on input "b. To develop and maintain the project schedule" at bounding box center [193, 117] width 0 height 6
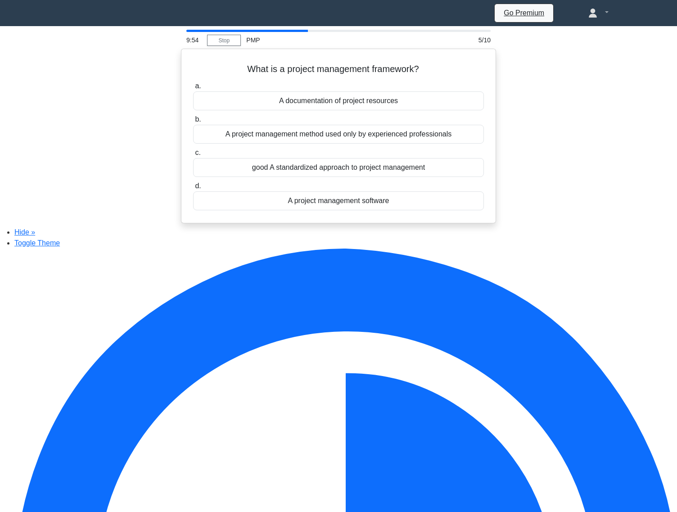
click at [316, 138] on div "A project management method used only by experienced professionals" at bounding box center [338, 134] width 291 height 19
click at [193, 122] on input "b. A project management method used only by experienced professionals" at bounding box center [193, 120] width 0 height 6
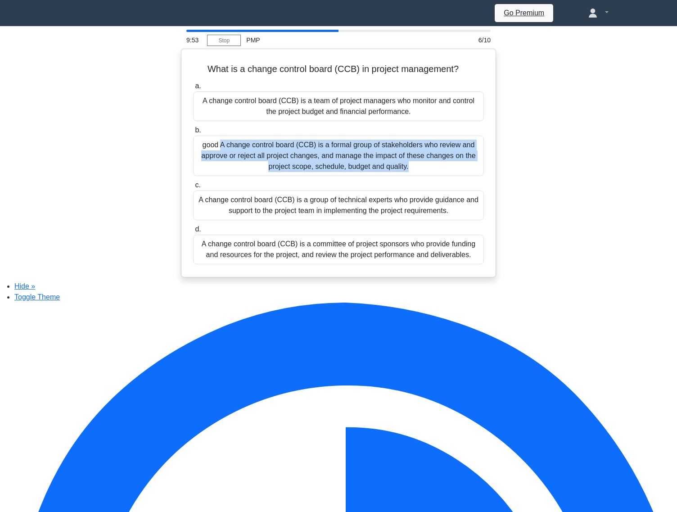
click at [316, 138] on div "good A change control board (CCB) is a formal group of stakeholders who review …" at bounding box center [338, 156] width 291 height 41
click at [193, 133] on input "b. good A change control board (CCB) is a formal group of stakeholders who revi…" at bounding box center [193, 130] width 0 height 6
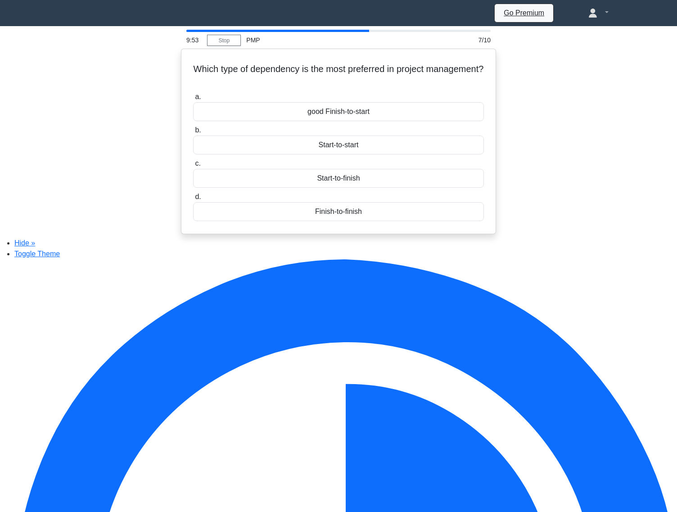
click at [316, 138] on div "Start-to-start" at bounding box center [338, 145] width 291 height 19
click at [193, 133] on input "b. Start-to-start" at bounding box center [193, 130] width 0 height 6
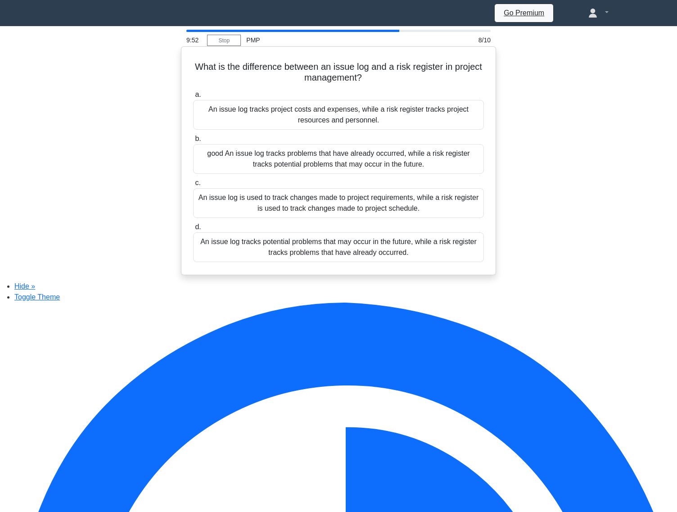
click at [317, 149] on div "good An issue log tracks problems that have already occurred, while a risk regi…" at bounding box center [338, 159] width 291 height 30
click at [193, 142] on input "b. good An issue log tracks problems that have already occurred, while a risk r…" at bounding box center [193, 139] width 0 height 6
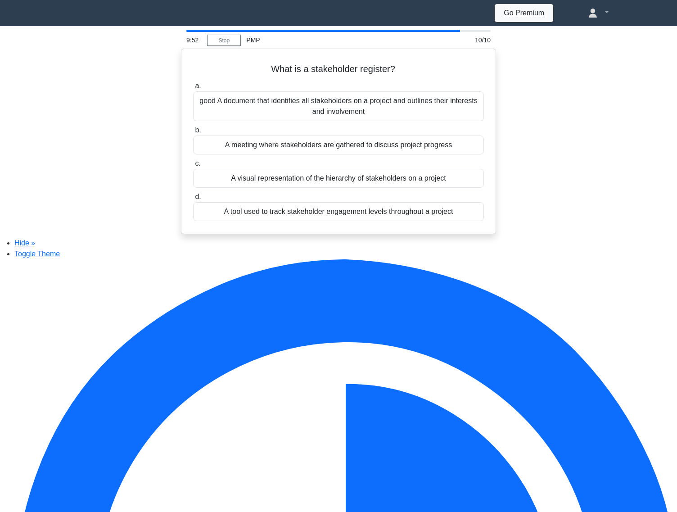
click at [317, 149] on div "A meeting where stakeholders are gathered to discuss project progress" at bounding box center [338, 145] width 291 height 19
click at [193, 133] on input "b. A meeting where stakeholders are gathered to discuss project progress" at bounding box center [193, 130] width 0 height 6
click at [317, 149] on div "A meeting where stakeholders are gathered to discuss project progress" at bounding box center [338, 145] width 291 height 19
click at [193, 133] on input "b. A meeting where stakeholders are gathered to discuss project progress" at bounding box center [193, 130] width 0 height 6
click at [317, 149] on div "A meeting where stakeholders are gathered to discuss project progress" at bounding box center [338, 145] width 291 height 19
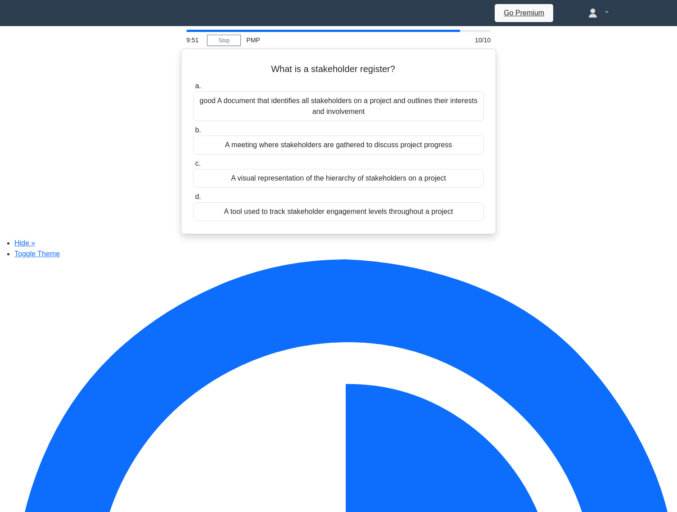
click at [193, 133] on input "b. A meeting where stakeholders are gathered to discuss project progress" at bounding box center [193, 130] width 0 height 6
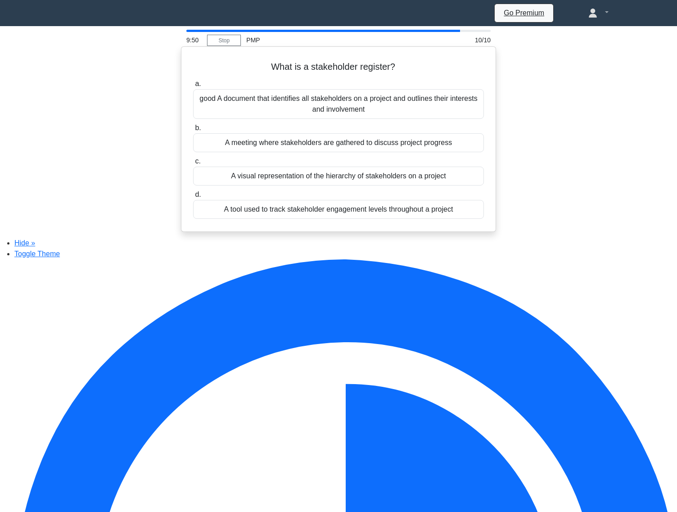
click at [331, 171] on label "c. A visual representation of the hierarchy of stakeholders on a project" at bounding box center [338, 171] width 291 height 30
click at [193, 164] on input "c. A visual representation of the hierarchy of stakeholders on a project" at bounding box center [193, 162] width 0 height 6
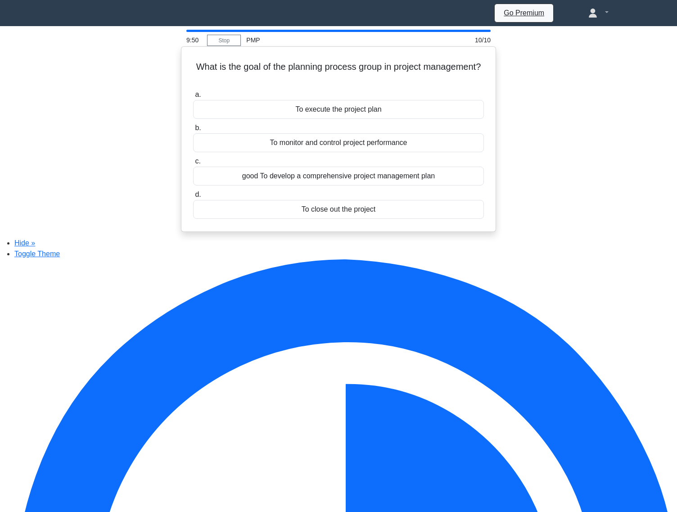
click at [332, 179] on div "good To develop a comprehensive project management plan" at bounding box center [338, 176] width 291 height 19
click at [193, 164] on input "c. good To develop a comprehensive project management plan" at bounding box center [193, 162] width 0 height 6
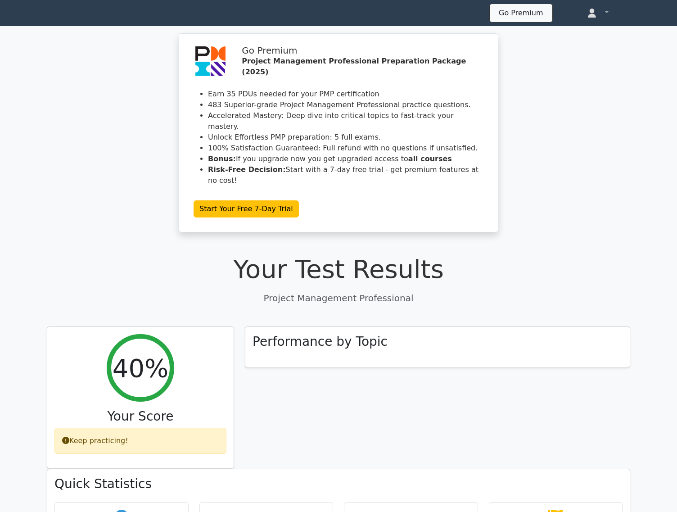
click at [341, 469] on div "Performance by Topic" at bounding box center [438, 397] width 396 height 142
click at [566, 305] on p "Project Management Professional" at bounding box center [339, 298] width 584 height 14
click at [599, 469] on div "Performance by Topic" at bounding box center [438, 397] width 396 height 142
click at [47, 14] on icon at bounding box center [47, 14] width 0 height 0
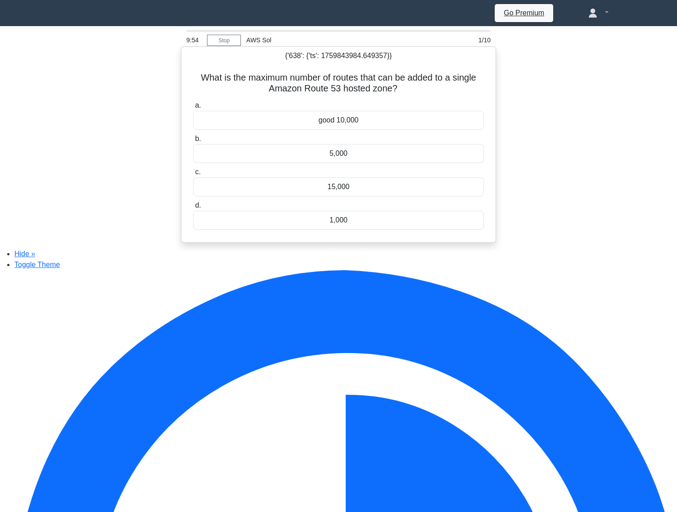
click at [361, 125] on div "good 10,000" at bounding box center [338, 120] width 291 height 19
click at [193, 109] on input "a. good 10,000" at bounding box center [193, 106] width 0 height 6
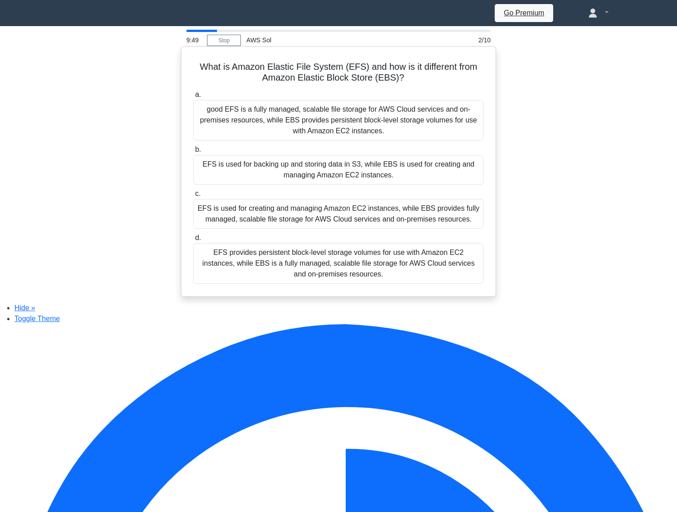
click at [358, 170] on div "EFS is used for backing up and storing data in S3, while EBS is used for creati…" at bounding box center [338, 170] width 291 height 30
click at [193, 153] on input "b. EFS is used for backing up and storing data in S3, while EBS is used for cre…" at bounding box center [193, 150] width 0 height 6
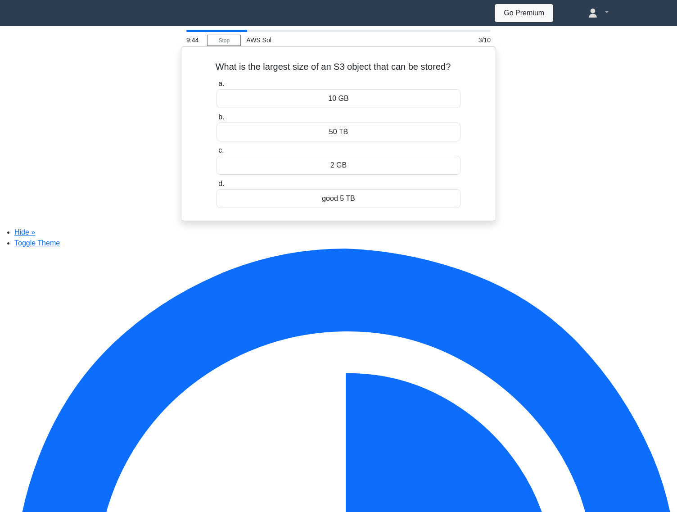
click at [363, 170] on div "2 GB" at bounding box center [339, 165] width 245 height 19
click at [217, 154] on input "c. 2 GB" at bounding box center [217, 151] width 0 height 6
click at [358, 164] on div "10" at bounding box center [338, 165] width 265 height 19
click at [206, 154] on input "c. 10" at bounding box center [206, 151] width 0 height 6
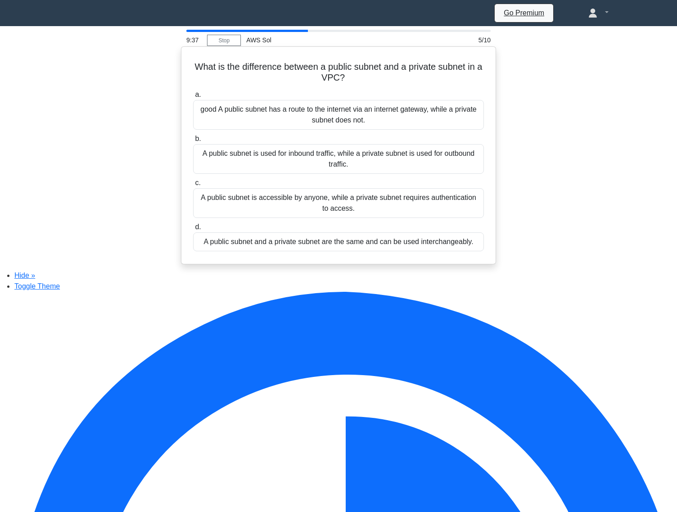
click at [360, 205] on div "A public subnet is accessible by anyone, while a private subnet requires authen…" at bounding box center [338, 203] width 291 height 30
click at [193, 186] on input "c. A public subnet is accessible by anyone, while a private subnet requires aut…" at bounding box center [193, 183] width 0 height 6
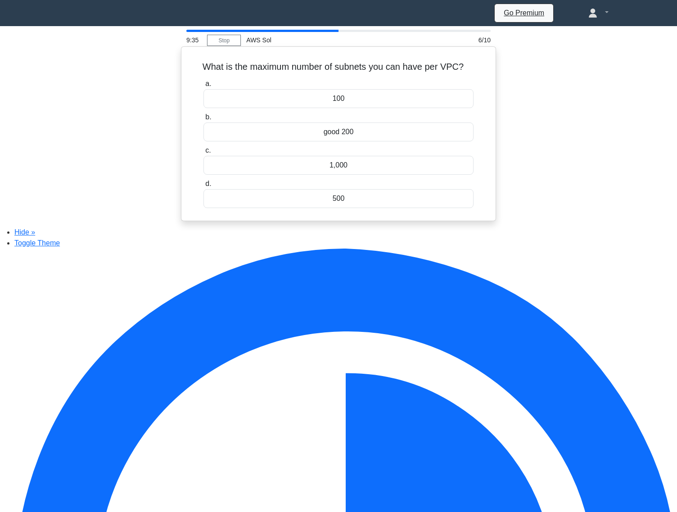
click at [361, 208] on div "500" at bounding box center [339, 198] width 270 height 19
click at [204, 187] on input "d. 500" at bounding box center [204, 184] width 0 height 6
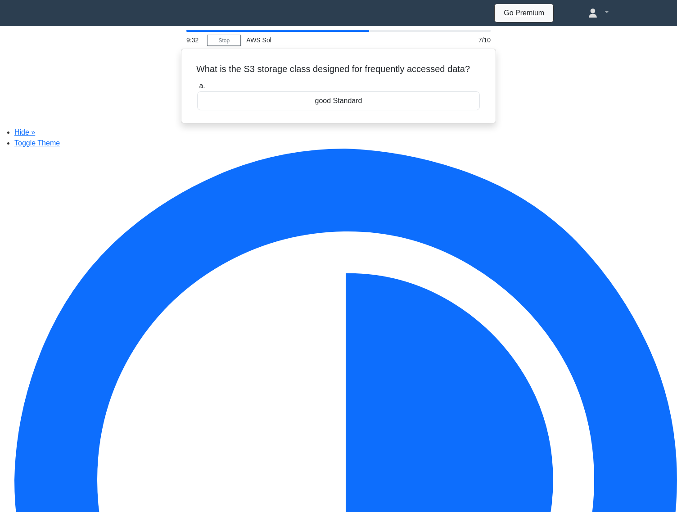
click at [362, 123] on div "9:32 Stop AWS Sol 7/10 What is the S3 storage class designed for frequently acc…" at bounding box center [338, 77] width 594 height 94
click at [382, 102] on div "good Standard" at bounding box center [338, 98] width 283 height 19
click at [197, 87] on input "a. good Standard" at bounding box center [197, 84] width 0 height 6
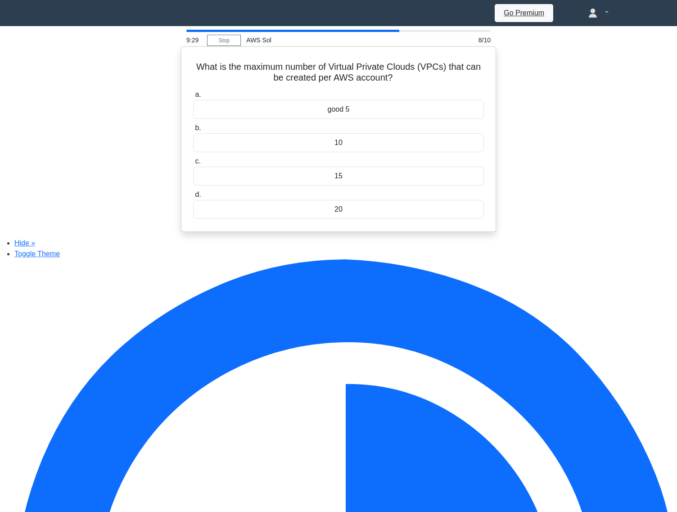
click at [378, 125] on div "a. good 5 b. 10 c. d." at bounding box center [339, 153] width 302 height 133
click at [379, 111] on div "good 5" at bounding box center [338, 109] width 291 height 19
click at [193, 98] on input "a. good 5" at bounding box center [193, 95] width 0 height 6
click at [379, 111] on div "Amazon RDS" at bounding box center [338, 109] width 291 height 19
click at [193, 98] on input "a. Amazon RDS" at bounding box center [193, 95] width 0 height 6
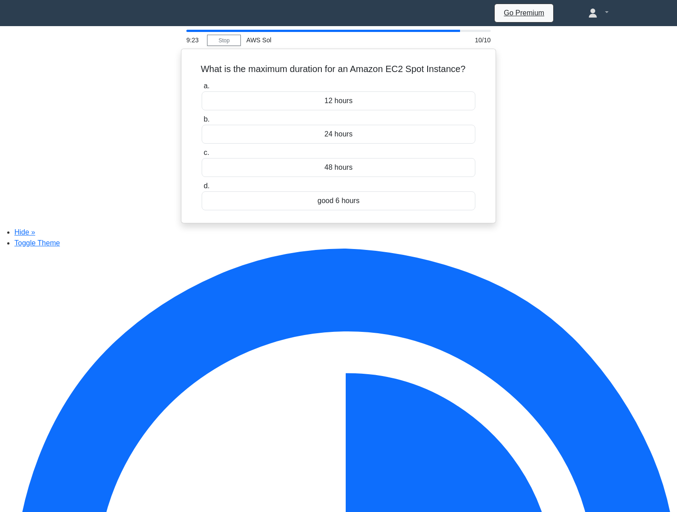
click at [379, 110] on div "12 hours" at bounding box center [339, 100] width 274 height 19
click at [202, 89] on input "a. 12 hours" at bounding box center [202, 86] width 0 height 6
click at [380, 106] on div "12 hours" at bounding box center [339, 98] width 274 height 19
click at [202, 87] on input "a. 12 hours" at bounding box center [202, 84] width 0 height 6
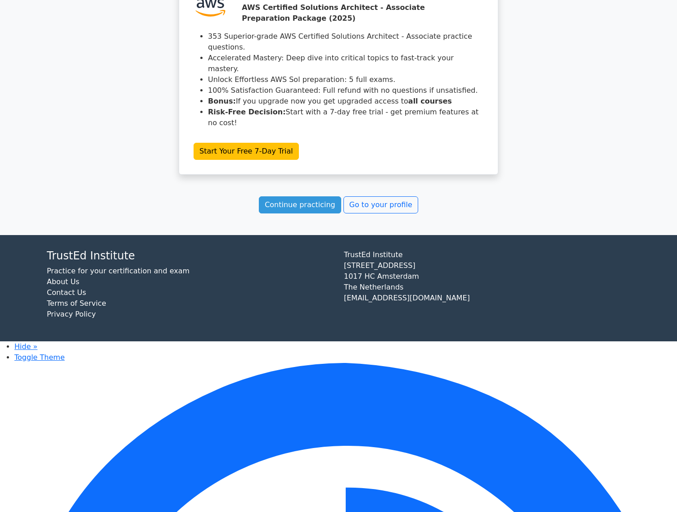
scroll to position [1144, 0]
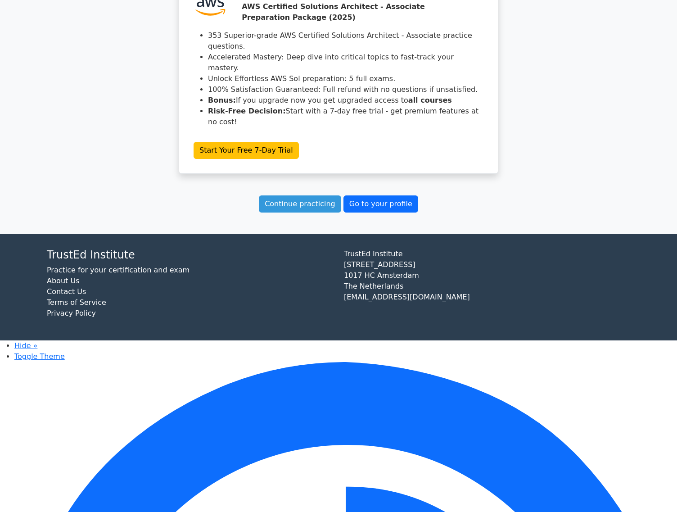
click at [380, 213] on link "Go to your profile" at bounding box center [381, 203] width 75 height 17
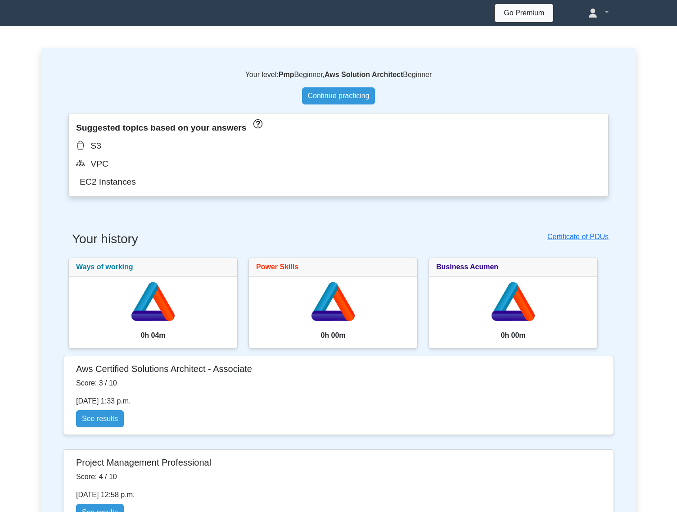
click at [94, 153] on div "S3" at bounding box center [338, 146] width 525 height 14
click at [102, 168] on div "VPC" at bounding box center [338, 164] width 525 height 14
click at [111, 185] on div "EC2 Instances" at bounding box center [338, 182] width 525 height 14
drag, startPoint x: 76, startPoint y: 132, endPoint x: 251, endPoint y: 132, distance: 174.7
click at [251, 132] on div "Suggested topics based on your answers" at bounding box center [338, 128] width 525 height 14
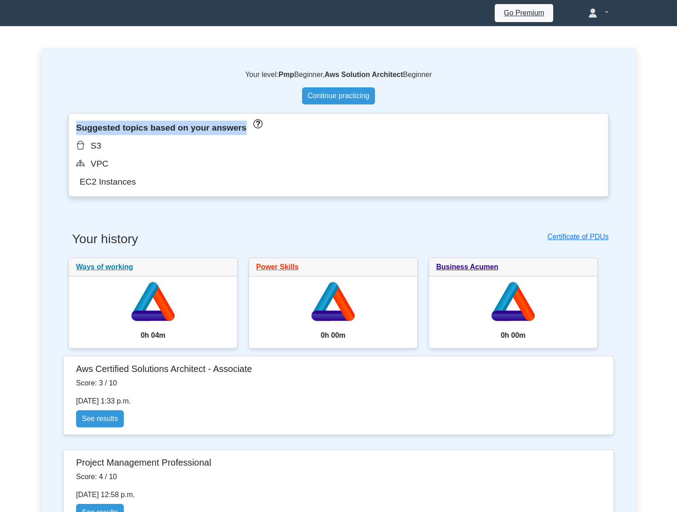
copy div "Suggested topics based on your answers"
click at [95, 150] on div "S3" at bounding box center [338, 146] width 525 height 14
click at [82, 150] on icon at bounding box center [80, 145] width 9 height 9
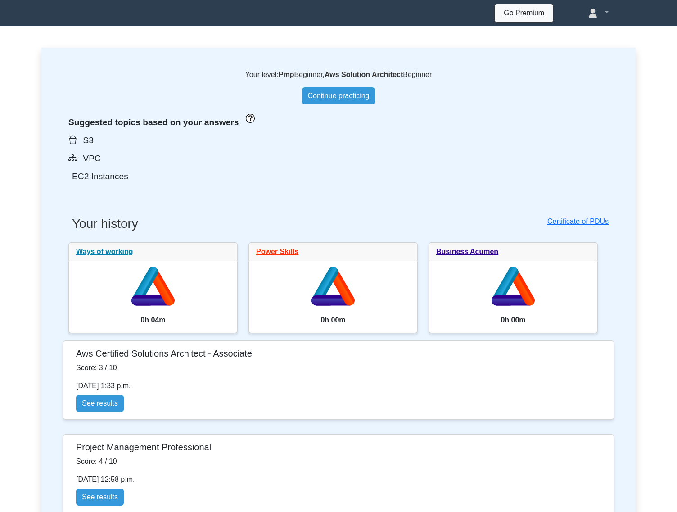
click at [86, 144] on div "S3" at bounding box center [338, 140] width 540 height 14
click at [96, 184] on div "EC2 Instances" at bounding box center [338, 176] width 540 height 14
click at [90, 148] on div "S3" at bounding box center [338, 140] width 540 height 14
click at [89, 153] on div "Suggested topics based on your answers S3 VPC EC2 Instances" at bounding box center [338, 149] width 540 height 68
click at [89, 143] on div "S3" at bounding box center [338, 140] width 540 height 14
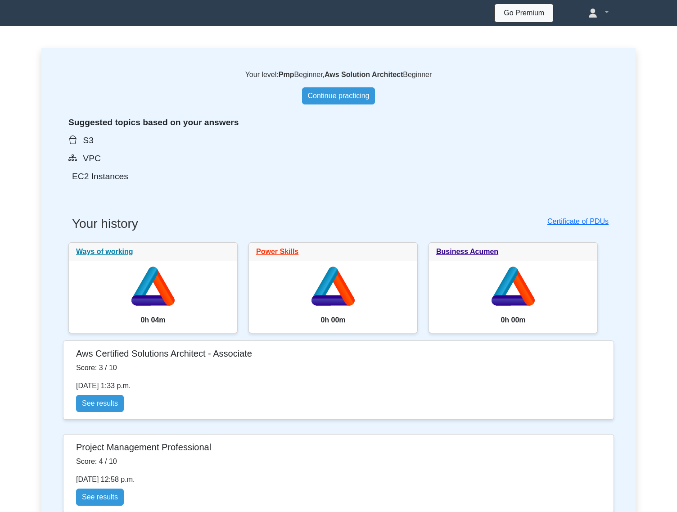
click at [88, 148] on div "S3" at bounding box center [338, 140] width 540 height 14
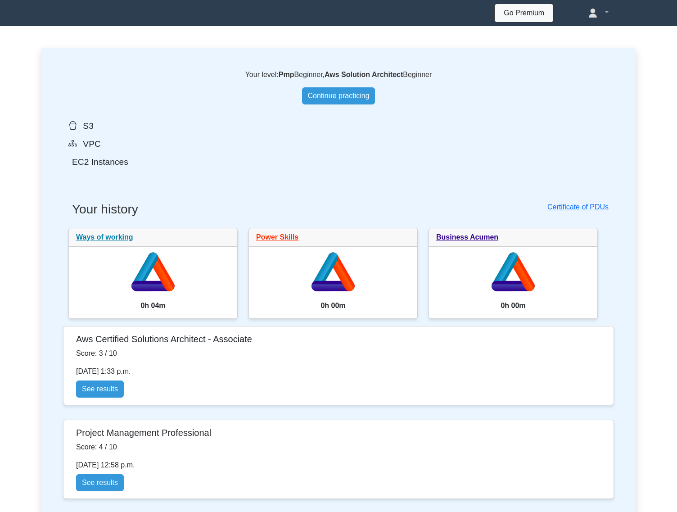
click at [86, 166] on div "EC2 Instances" at bounding box center [338, 162] width 540 height 14
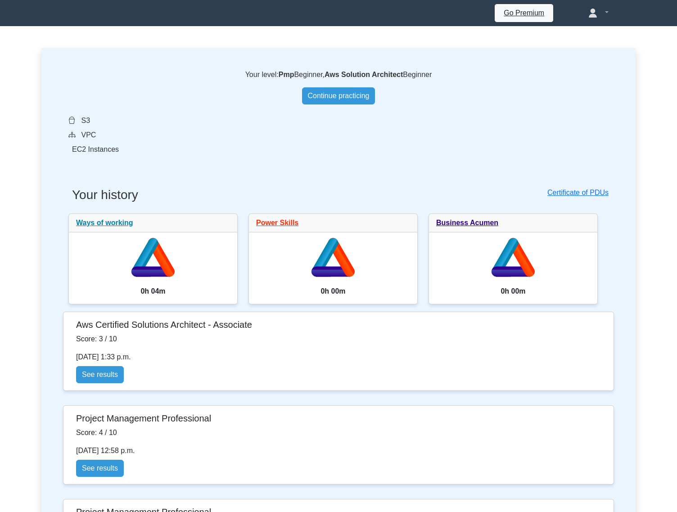
click at [86, 131] on div "S3 VPC EC2 Instances" at bounding box center [338, 135] width 540 height 40
click at [86, 125] on div "S3" at bounding box center [338, 120] width 540 height 11
click at [74, 123] on div "S3" at bounding box center [338, 120] width 540 height 11
